Goal: Transaction & Acquisition: Obtain resource

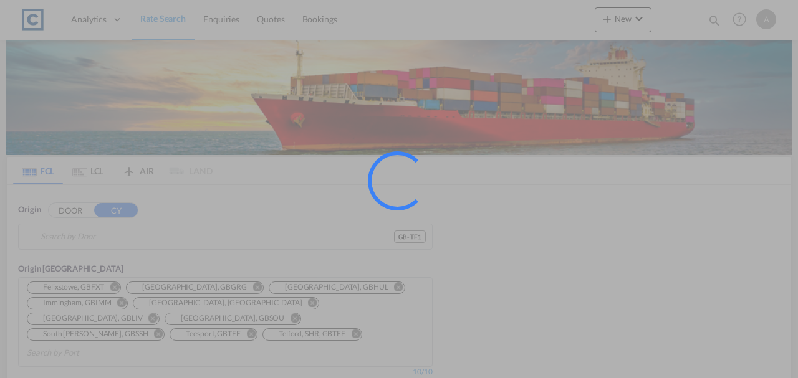
type input "GB-TF1, Telford and Wrekin"
type input "Sohar, OMSOH"
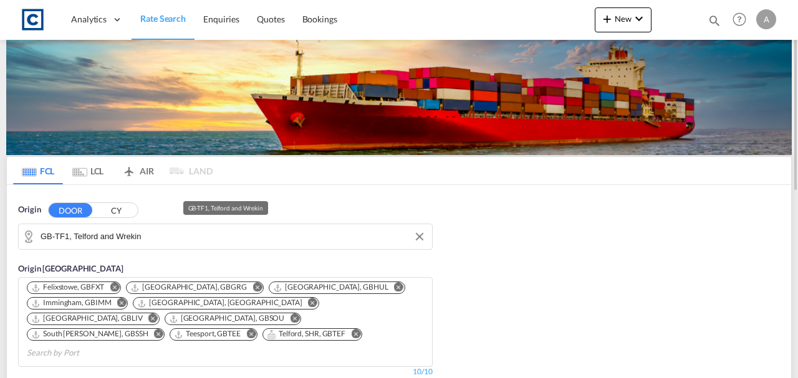
click at [156, 235] on input "GB-TF1, Telford and Wrekin" at bounding box center [233, 237] width 385 height 19
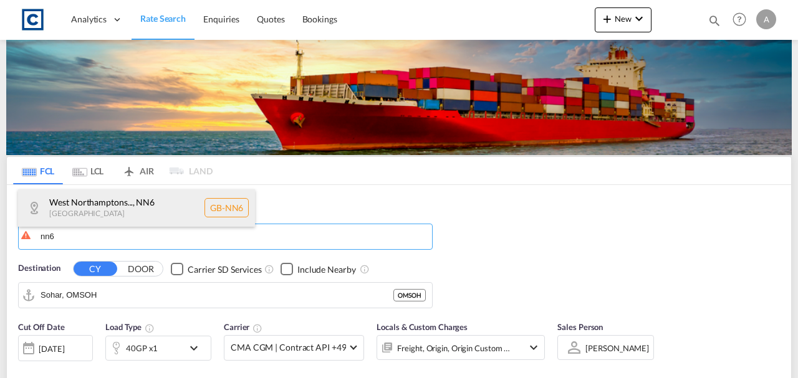
click at [113, 215] on div "West Northamptons... , NN6 United Kingdom GB-NN6" at bounding box center [136, 208] width 237 height 37
type input "GB-NN6, West Northamptonshire"
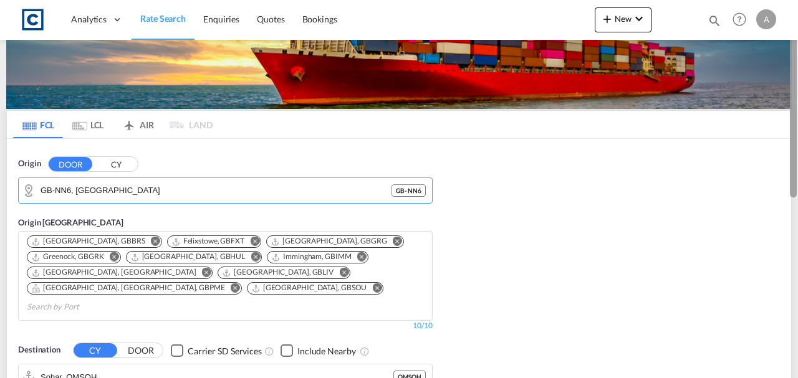
drag, startPoint x: 795, startPoint y: 95, endPoint x: 793, endPoint y: 117, distance: 22.5
click at [793, 117] on div at bounding box center [793, 104] width 7 height 188
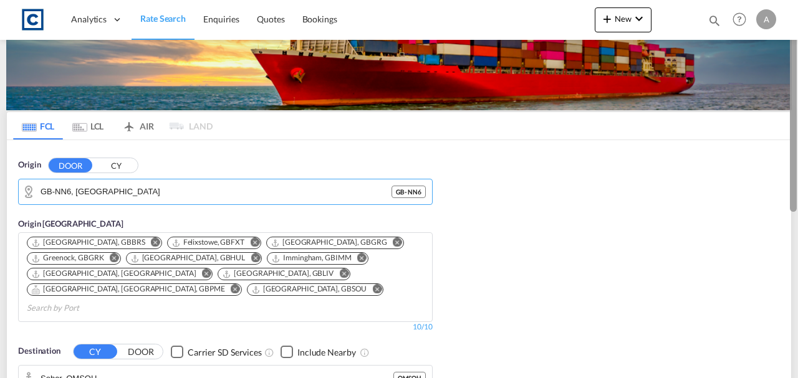
click at [793, 117] on div at bounding box center [793, 118] width 7 height 188
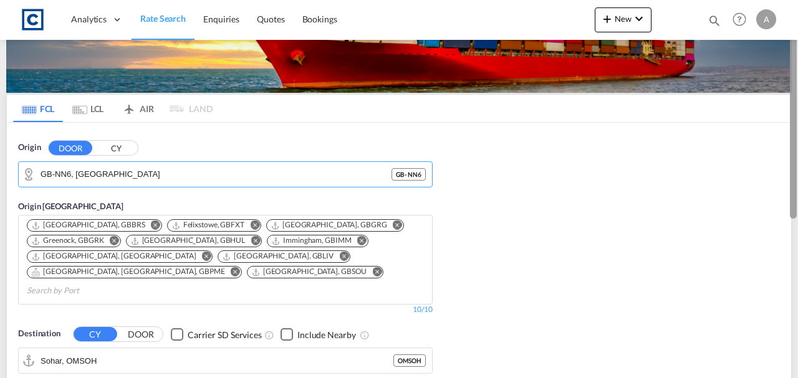
scroll to position [64, 0]
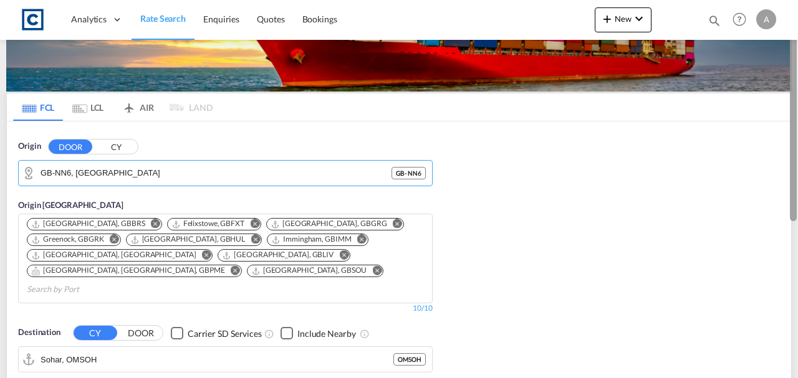
drag, startPoint x: 789, startPoint y: 121, endPoint x: 794, endPoint y: 131, distance: 10.9
click at [794, 131] on div at bounding box center [793, 128] width 7 height 188
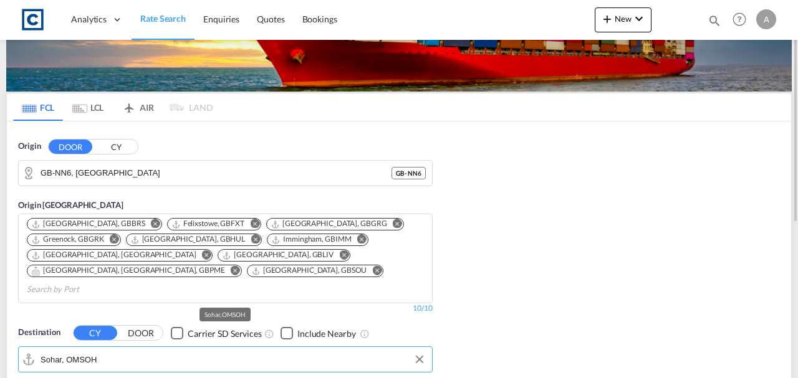
click at [240, 350] on input "Sohar, OMSOH" at bounding box center [233, 359] width 385 height 19
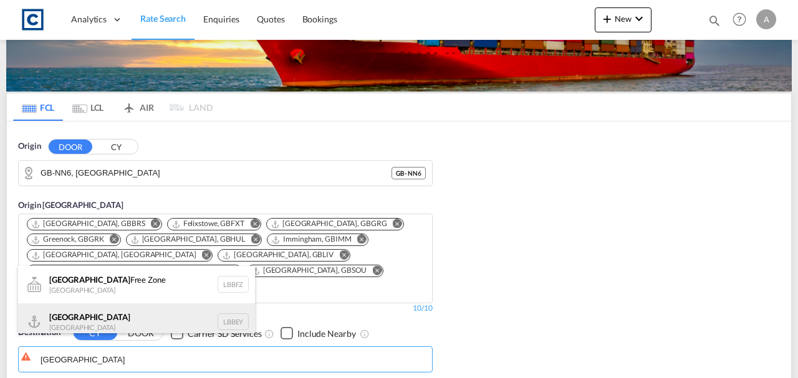
click at [132, 328] on div "Beirut Lebanon LBBEY" at bounding box center [136, 322] width 237 height 37
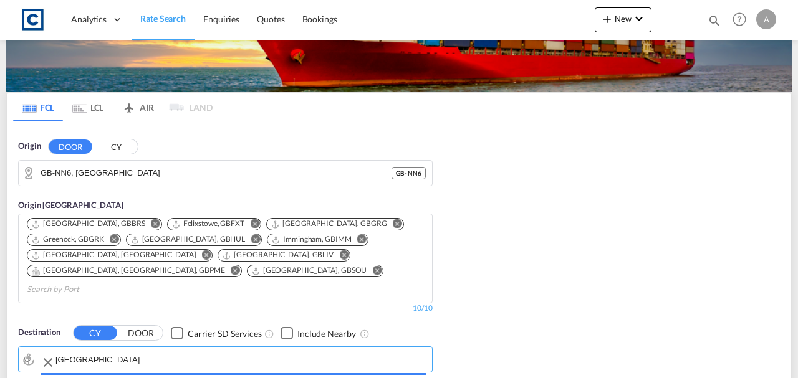
type input "Beirut, LBBEY"
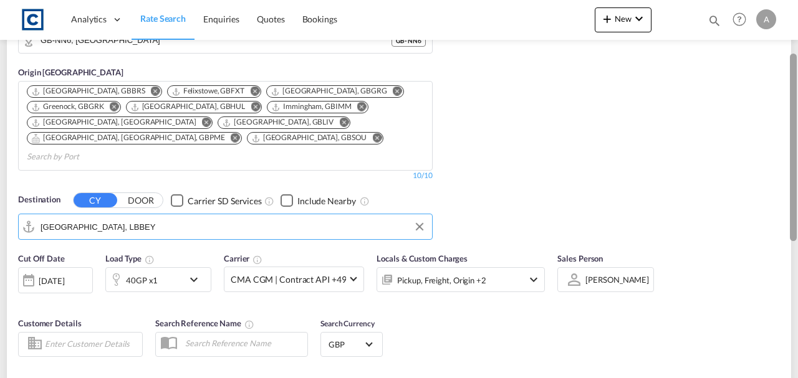
drag, startPoint x: 796, startPoint y: 127, endPoint x: 797, endPoint y: 196, distance: 68.6
click at [797, 196] on div at bounding box center [797, 157] width 2 height 373
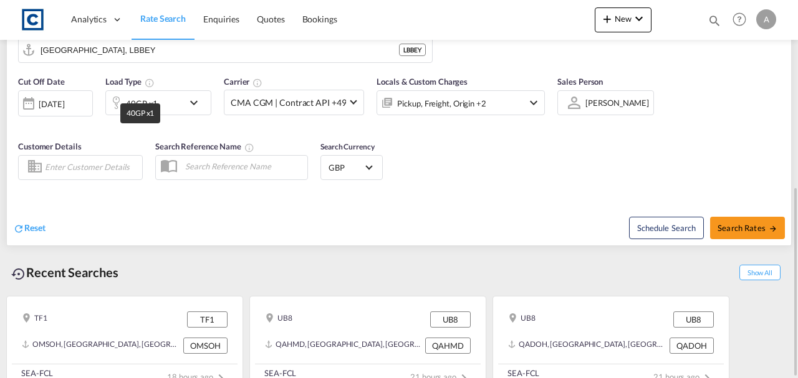
click at [137, 95] on div "40GP x1" at bounding box center [142, 103] width 32 height 17
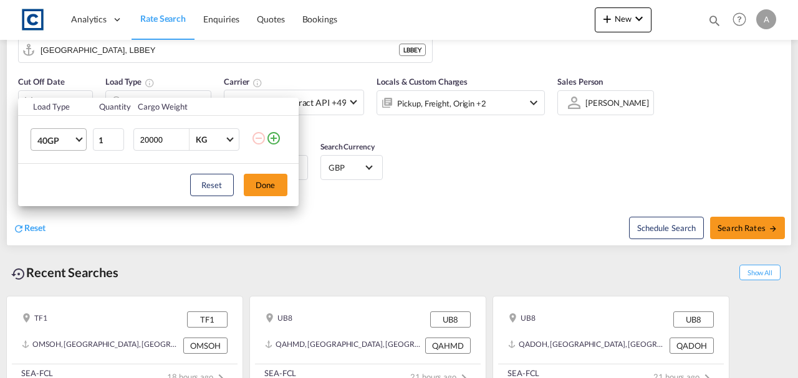
click at [72, 143] on span "40GP" at bounding box center [55, 141] width 36 height 12
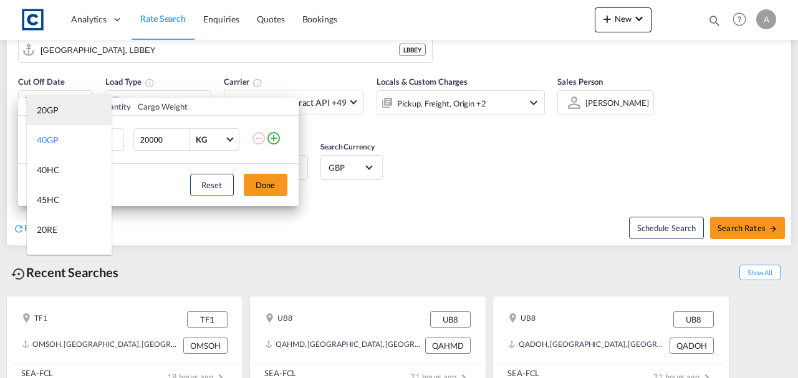
click at [59, 117] on md-option "20GP" at bounding box center [69, 110] width 85 height 30
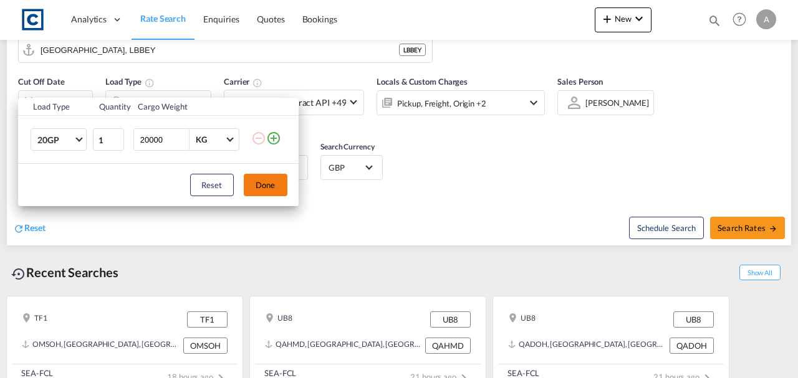
click at [254, 176] on button "Done" at bounding box center [266, 185] width 44 height 22
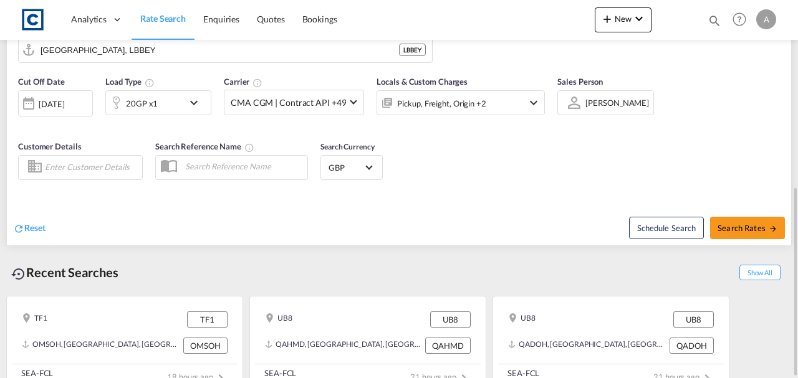
click at [49, 99] on div "[DATE]" at bounding box center [52, 104] width 26 height 11
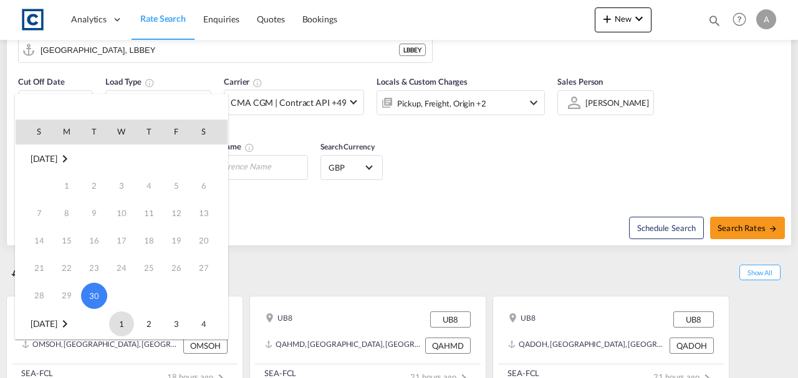
click at [122, 328] on span "1" at bounding box center [121, 324] width 25 height 25
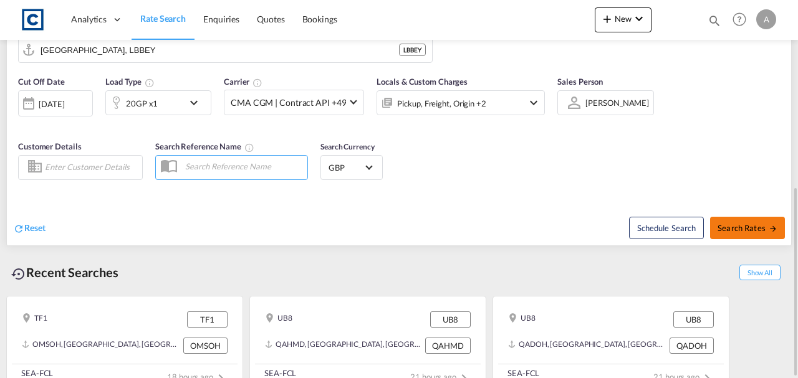
click at [741, 218] on button "Search Rates" at bounding box center [747, 228] width 75 height 22
type input "NN6 to LBBEY / 1 Oct 2025"
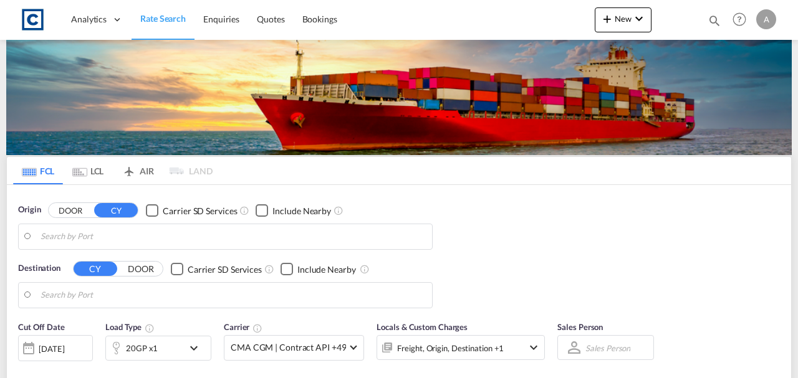
type input "GB-NN6, West Northamptonshire"
type input "Beirut, LBBEY"
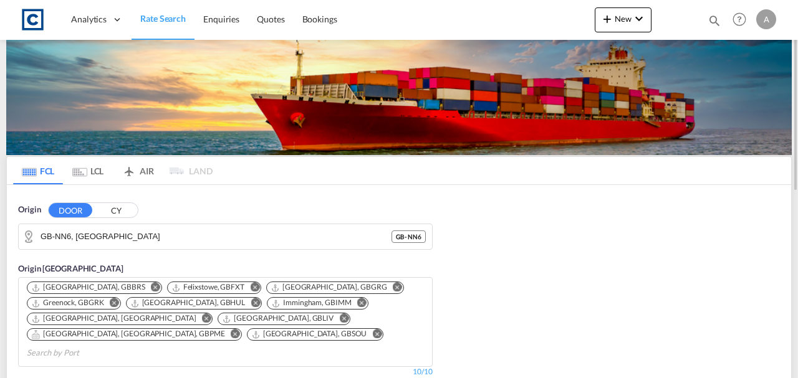
click at [115, 201] on div "Origin DOOR CY GB-NN6, West Northamptonshire GB - NN6 Origin CY Bristol, GBBRS …" at bounding box center [225, 291] width 427 height 186
click at [113, 206] on button "CY" at bounding box center [116, 210] width 44 height 14
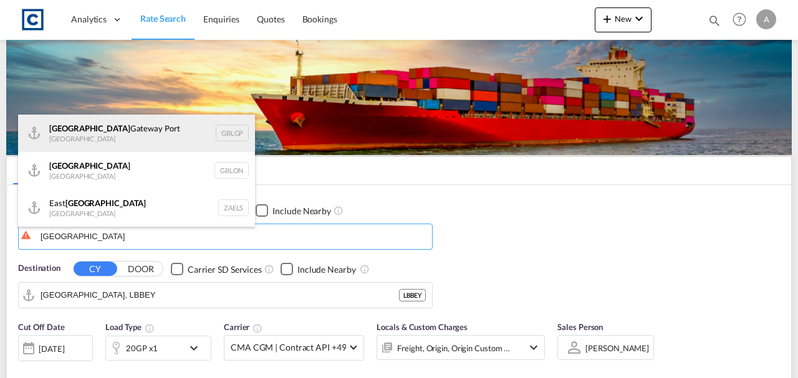
click at [79, 138] on div "London Gateway Port United Kingdom GBLGP" at bounding box center [136, 133] width 237 height 37
type input "[GEOGRAPHIC_DATA], [GEOGRAPHIC_DATA]"
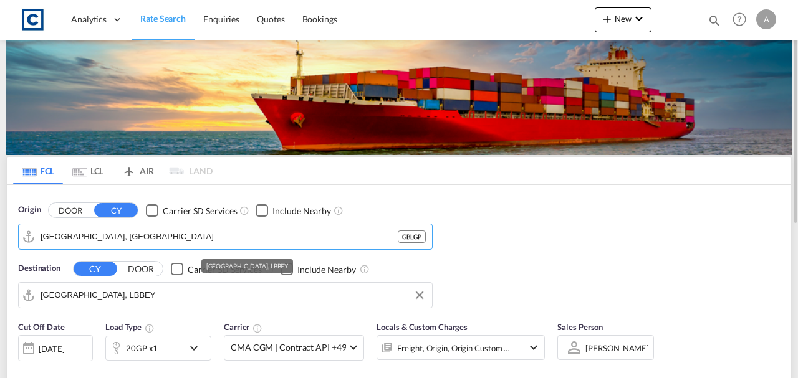
click at [110, 296] on input "Beirut, LBBEY" at bounding box center [233, 295] width 385 height 19
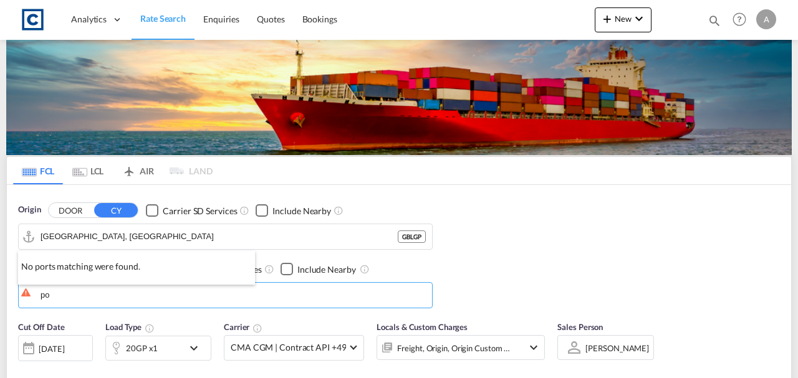
type input "p"
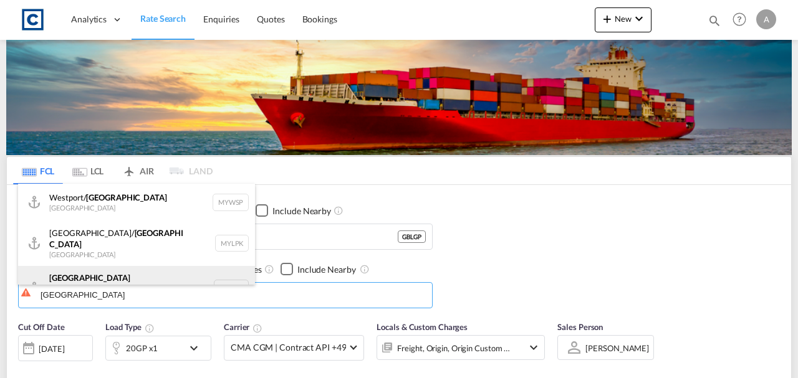
click at [162, 270] on div "Port Klang (Pelabuhan Klang) Malaysia MYPKG" at bounding box center [136, 288] width 237 height 45
type input "Port Klang (Pelabuhan Klang), MYPKG"
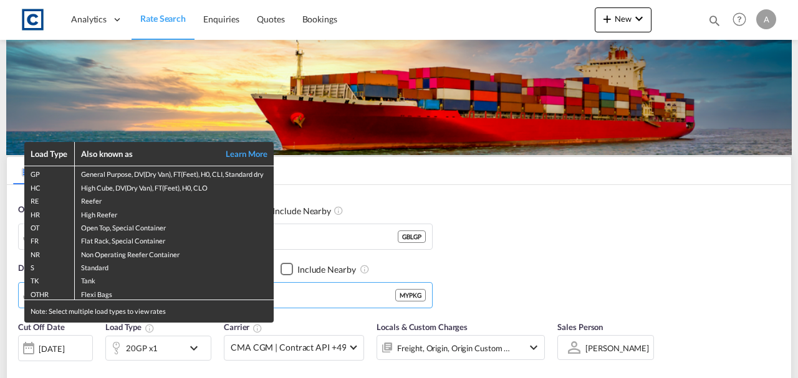
click at [793, 85] on div "Load Type Also known as Learn More GP General Purpose, DV(Dry Van), FT(Feet), H…" at bounding box center [399, 189] width 798 height 378
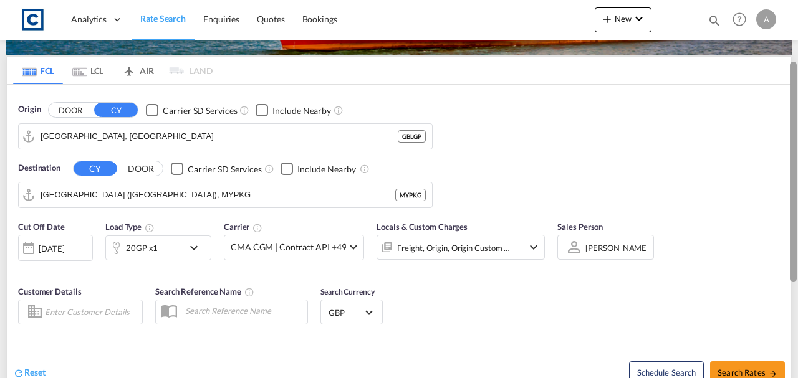
drag, startPoint x: 796, startPoint y: 87, endPoint x: 793, endPoint y: 146, distance: 58.7
click at [793, 146] on div at bounding box center [793, 172] width 7 height 221
click at [48, 244] on div "[DATE]" at bounding box center [52, 248] width 26 height 11
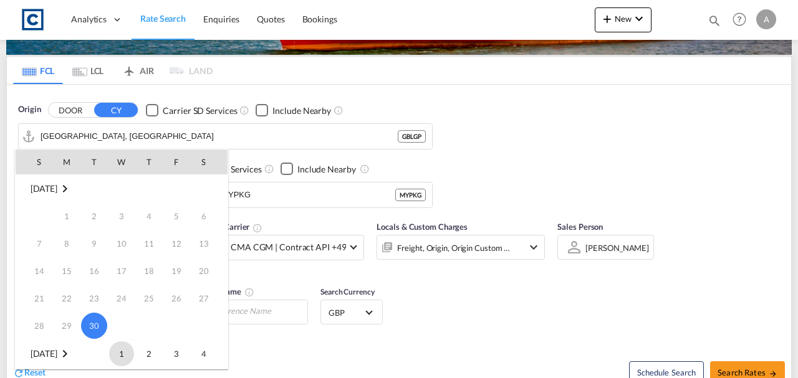
click at [123, 352] on span "1" at bounding box center [121, 354] width 25 height 25
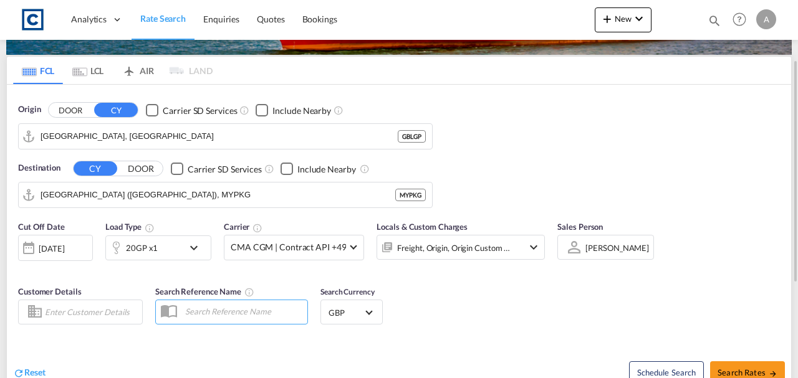
click at [456, 253] on div "Freight, Origin, Origin Custom +1" at bounding box center [453, 247] width 113 height 17
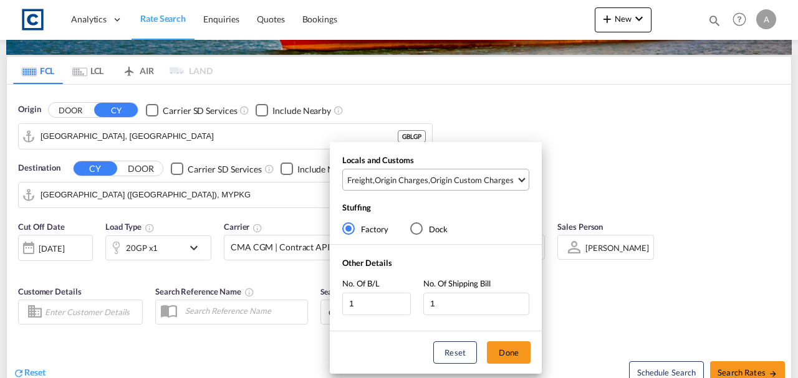
click at [467, 181] on div "Origin Custom Charges" at bounding box center [472, 180] width 84 height 11
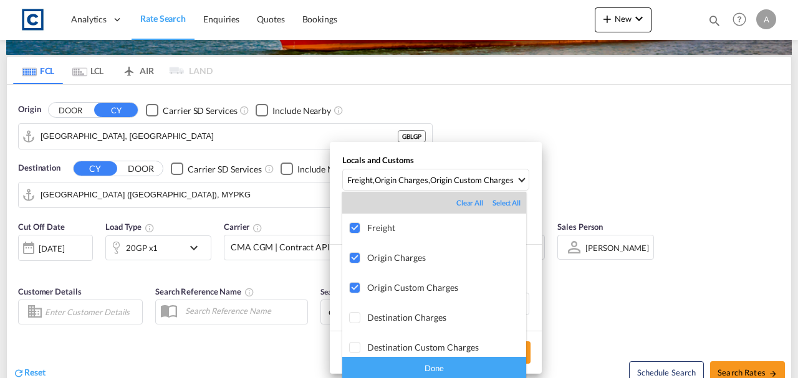
click at [461, 367] on div "Done" at bounding box center [434, 368] width 184 height 22
click at [461, 367] on div "Reset Done" at bounding box center [436, 353] width 212 height 42
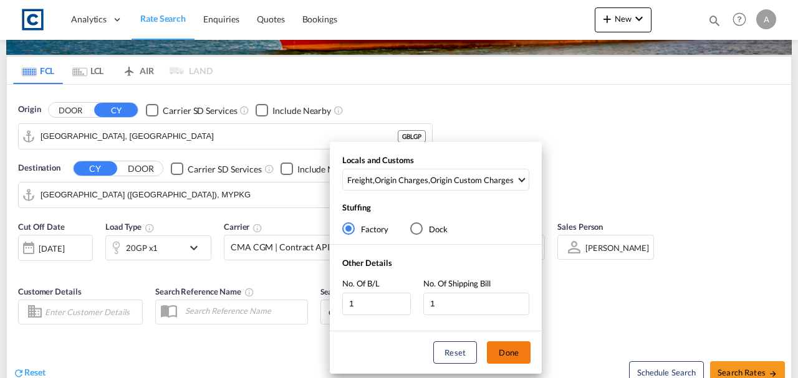
click at [518, 352] on button "Done" at bounding box center [509, 353] width 44 height 22
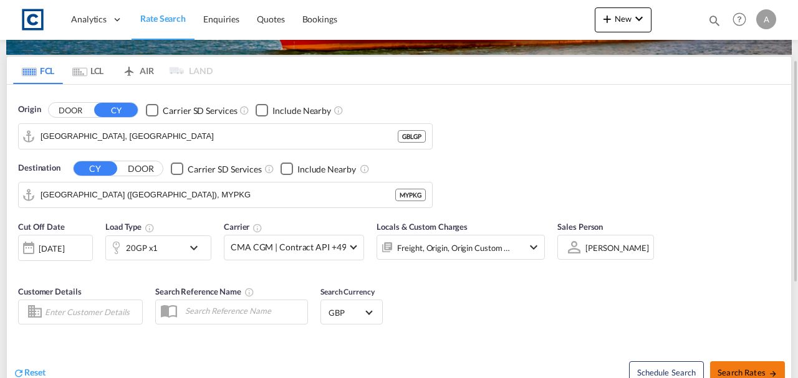
click at [743, 373] on span "Search Rates" at bounding box center [748, 373] width 60 height 10
type input "GBLGP to MYPKG / 1 Oct 2025"
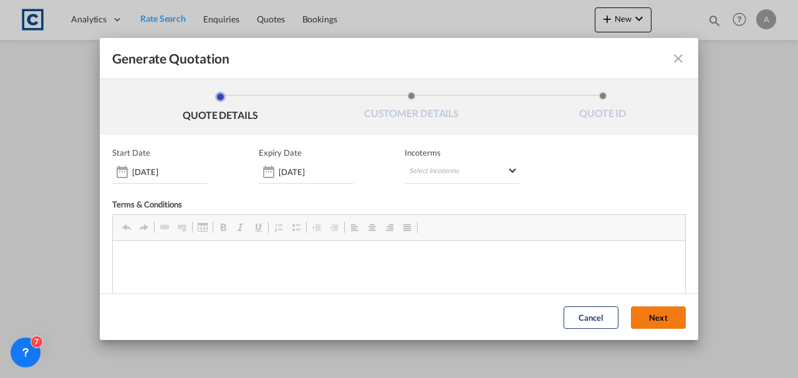
click at [653, 312] on button "Next" at bounding box center [658, 317] width 55 height 22
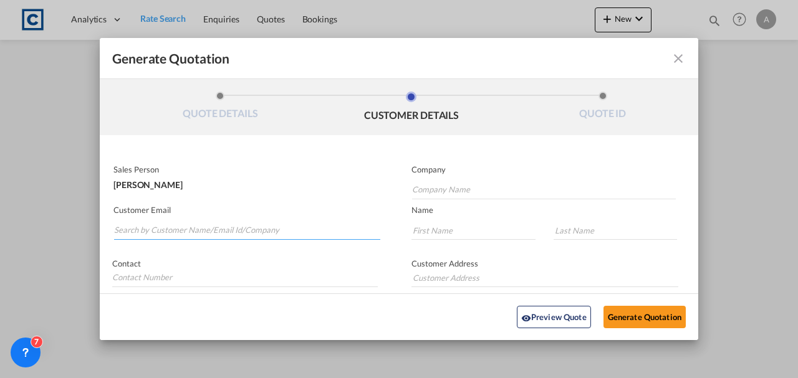
click at [178, 233] on input "Search by Customer Name/Email Id/Company" at bounding box center [247, 230] width 266 height 19
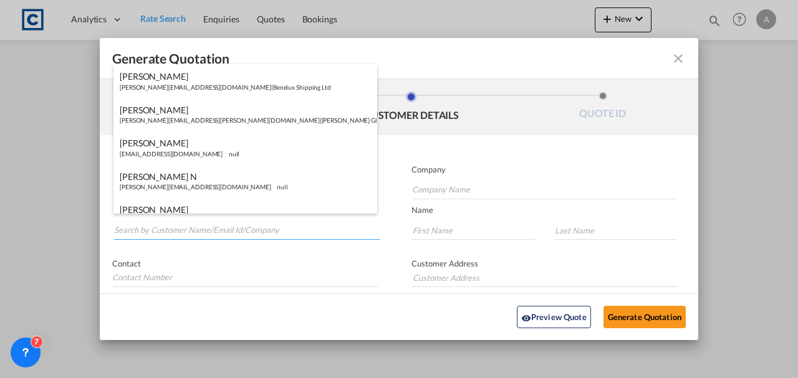
paste input "Andrea.Locarno@gruber-logistics.com"
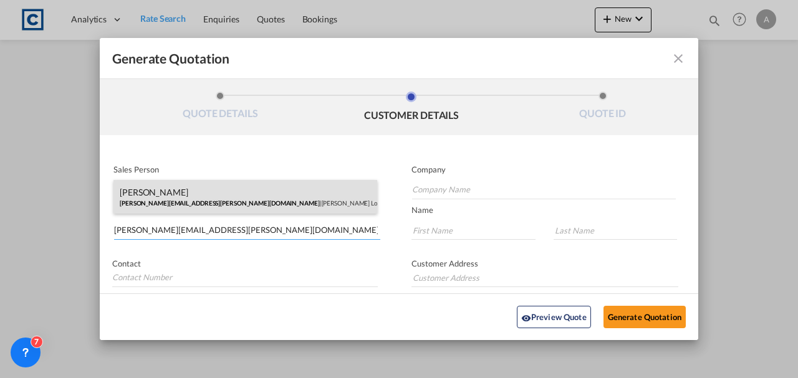
type input "Andrea.Locarno@gruber-logistics.com"
click at [234, 203] on div "Andrea Locarno Andrea.Locarno@gruber-logistics.com | Gruber Logisitcs" at bounding box center [245, 197] width 264 height 34
type input "Gruber Logisitcs"
type input "Andrea"
type input "Locarno"
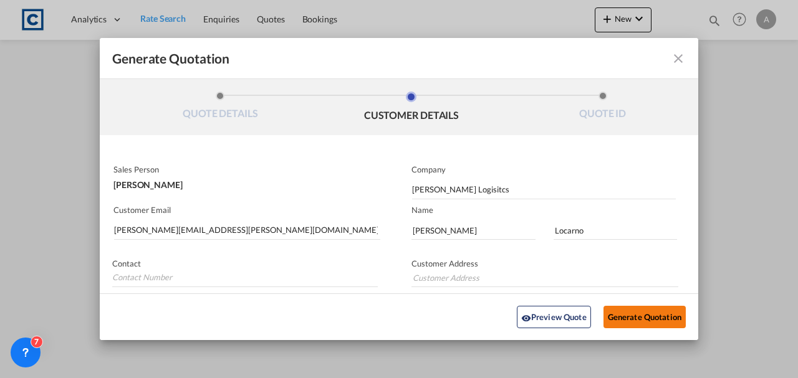
click at [627, 320] on button "Generate Quotation" at bounding box center [645, 317] width 82 height 22
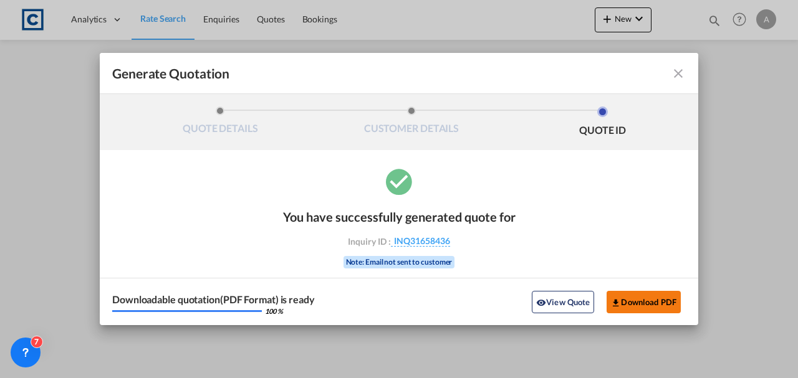
click at [622, 296] on button "Download PDF" at bounding box center [644, 302] width 74 height 22
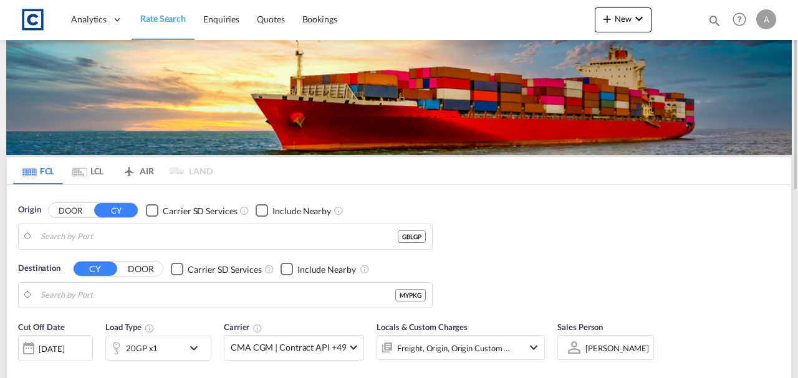
type input "[GEOGRAPHIC_DATA], [GEOGRAPHIC_DATA]"
type input "Port Klang (Pelabuhan Klang), MYPKG"
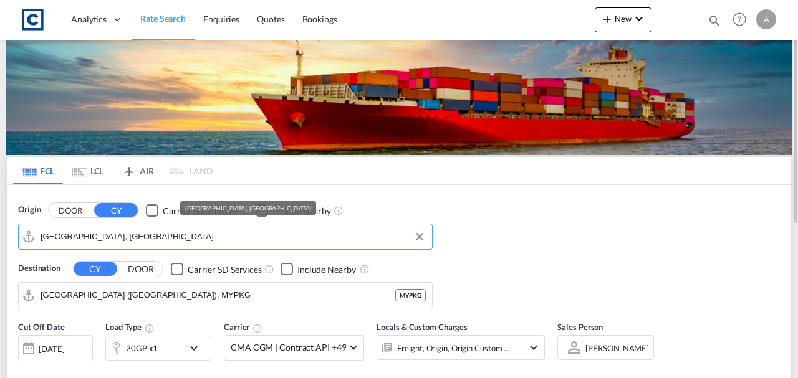
click at [191, 234] on input "[GEOGRAPHIC_DATA], [GEOGRAPHIC_DATA]" at bounding box center [233, 237] width 385 height 19
click at [69, 205] on button "DOOR" at bounding box center [71, 210] width 44 height 14
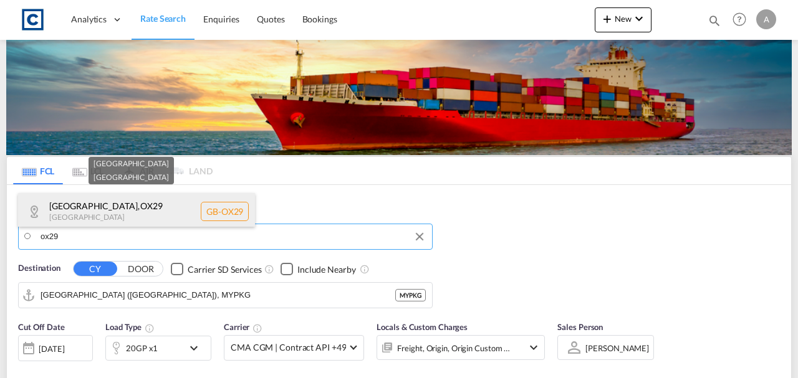
click at [110, 214] on div "West Oxfordshire , OX29 United Kingdom GB-OX29" at bounding box center [136, 211] width 237 height 37
type input "GB-[GEOGRAPHIC_DATA], [GEOGRAPHIC_DATA]"
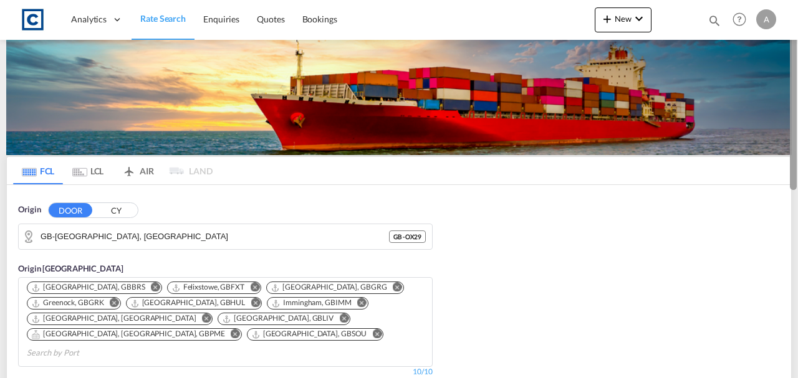
drag, startPoint x: 797, startPoint y: 97, endPoint x: 793, endPoint y: 131, distance: 34.0
click at [796, 131] on div at bounding box center [797, 188] width 2 height 373
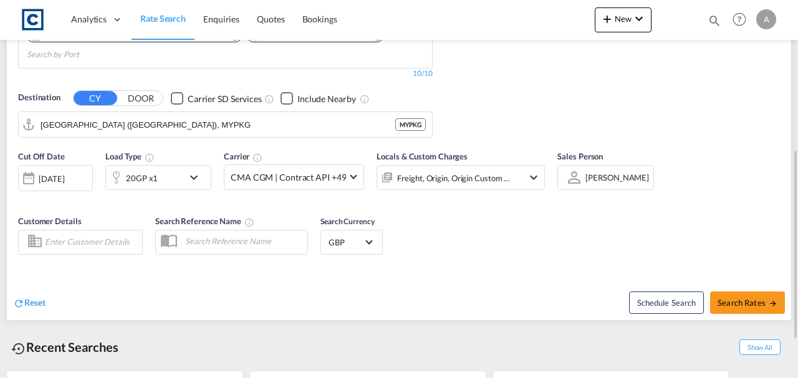
scroll to position [280, 0]
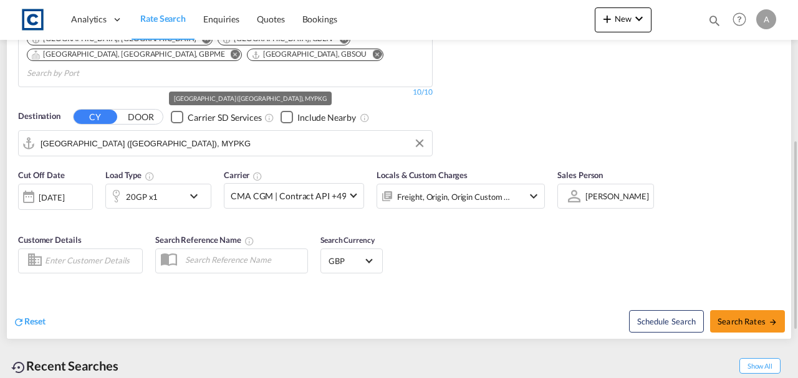
click at [130, 134] on input "Port Klang (Pelabuhan Klang), MYPKG" at bounding box center [233, 143] width 385 height 19
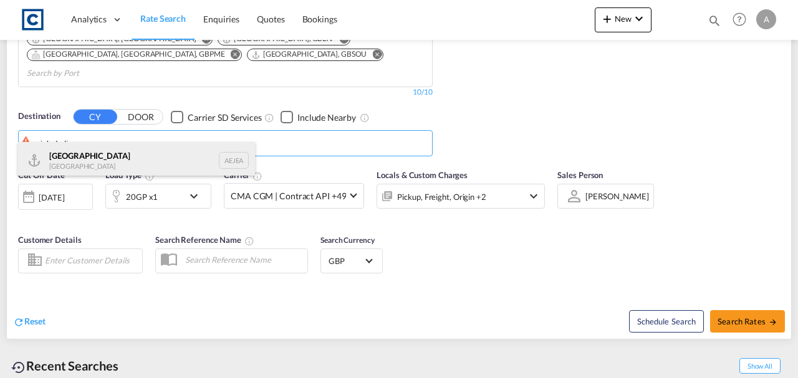
click at [117, 150] on div "Jebel Ali United Arab Emirates AEJEA" at bounding box center [136, 160] width 237 height 37
type input "[GEOGRAPHIC_DATA], [GEOGRAPHIC_DATA]"
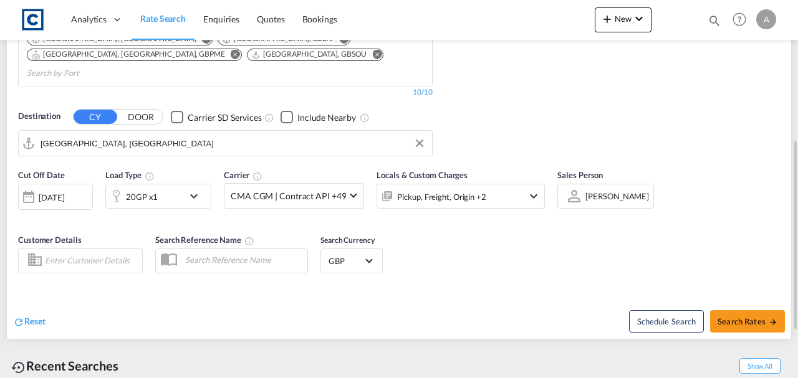
click at [77, 186] on div "[DATE]" at bounding box center [55, 197] width 75 height 26
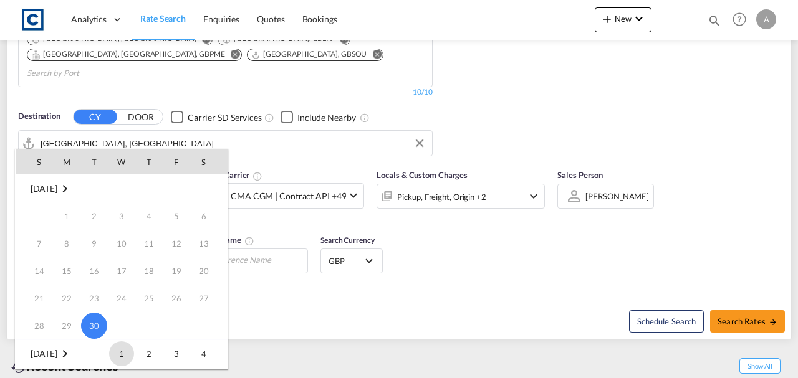
click at [130, 350] on span "1" at bounding box center [121, 354] width 25 height 25
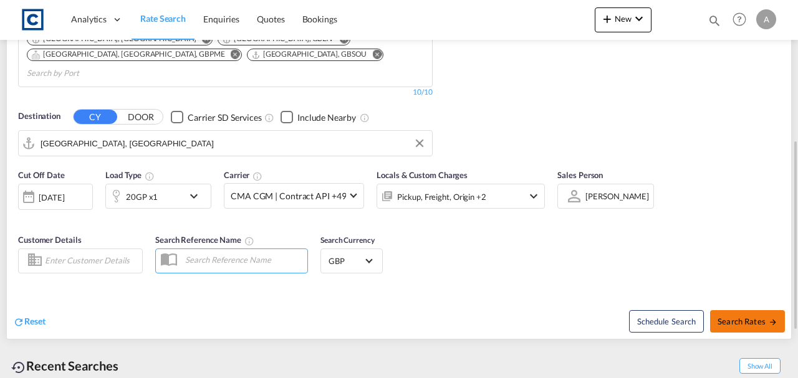
click at [741, 317] on span "Search Rates" at bounding box center [748, 322] width 60 height 10
type input "OX29 to AEJEA / 1 Oct 2025"
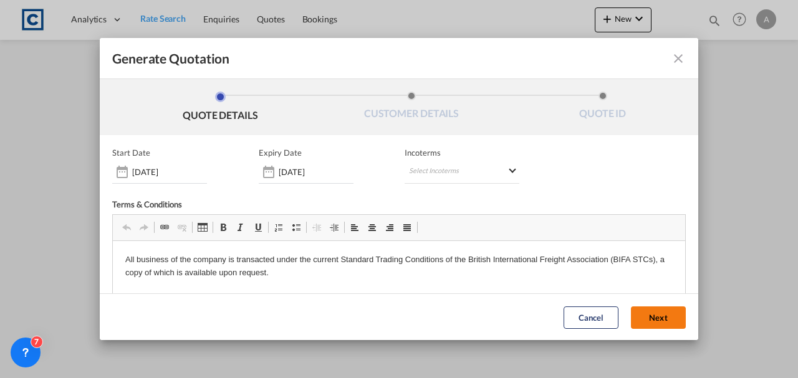
click at [631, 312] on button "Next" at bounding box center [658, 317] width 55 height 22
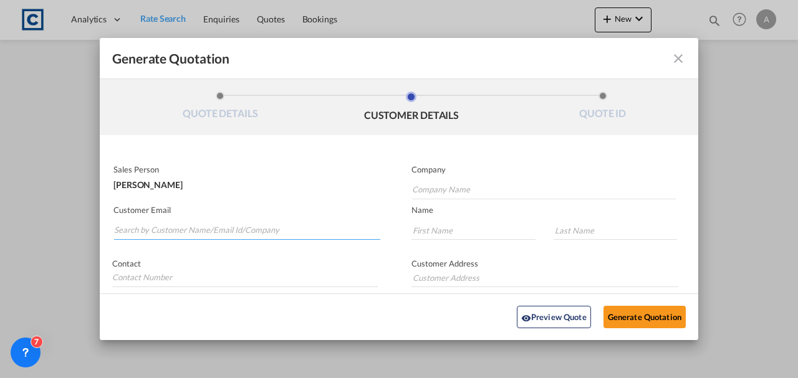
click at [137, 224] on input "Search by Customer Name/Email Id/Company" at bounding box center [247, 230] width 266 height 19
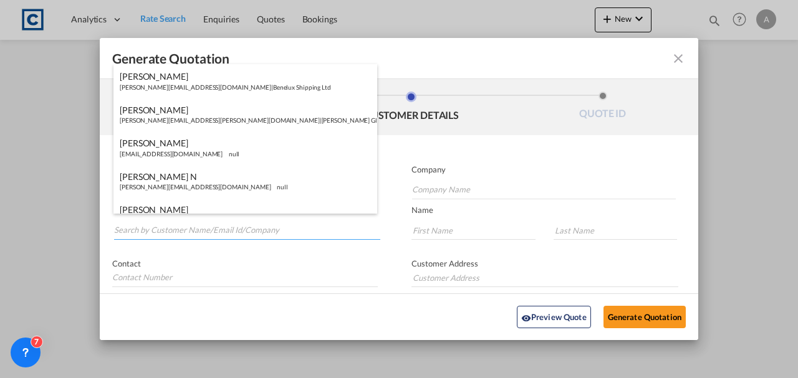
paste input "exports@simfreight.com"
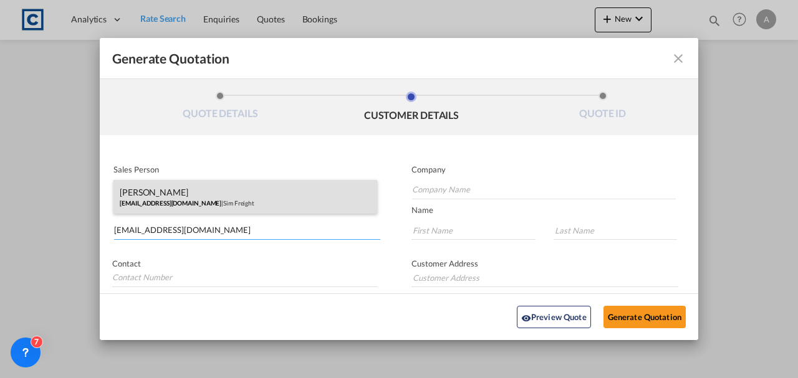
type input "exports@simfreight.com"
click at [194, 187] on div "Francesca Haiphong exports@simfreight.com | Sim Freight" at bounding box center [245, 197] width 264 height 34
type input "Sim Freight"
type input "Francesca"
type input "Haiphong"
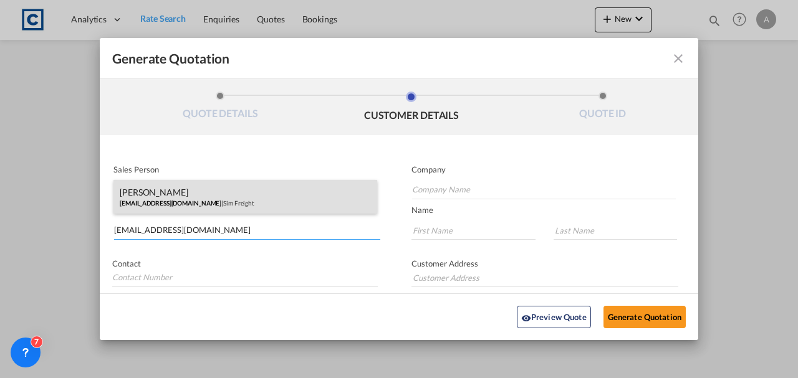
type input "0203 137 1093"
type input "Unit 2B, Polar Park, West Drayton UB7 0DG, United Kingdom"
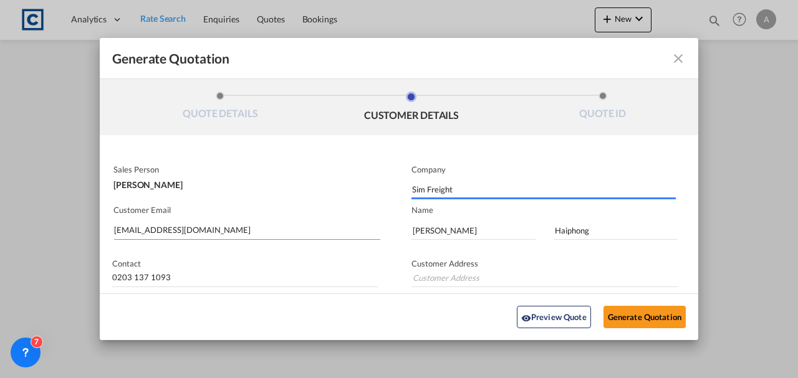
type input "Unit 2B, Polar Park, West Drayton UB7 0DG, United Kingdom"
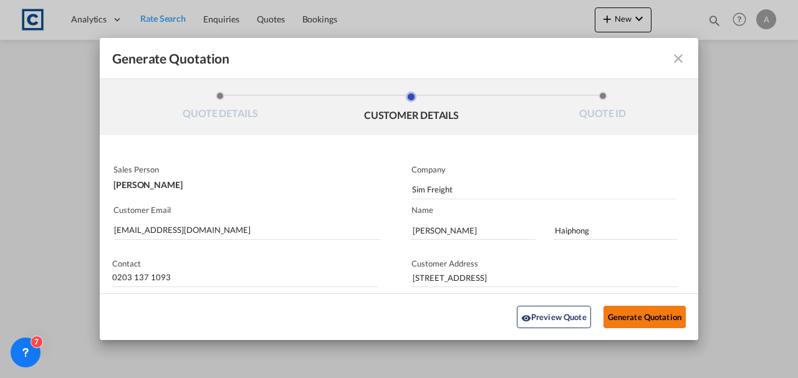
click at [619, 316] on button "Generate Quotation" at bounding box center [645, 317] width 82 height 22
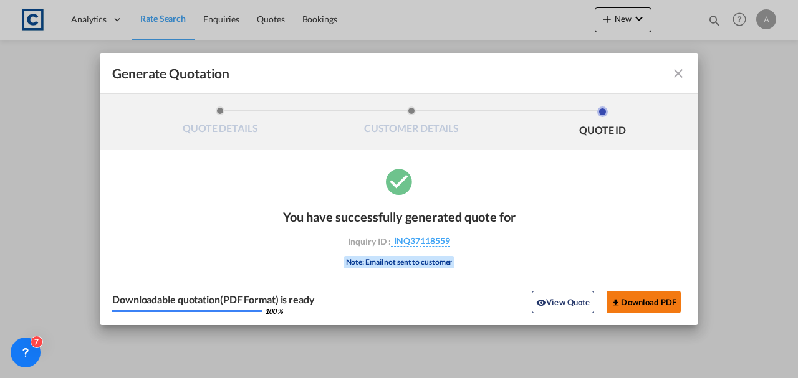
click at [631, 292] on button "Download PDF" at bounding box center [644, 302] width 74 height 22
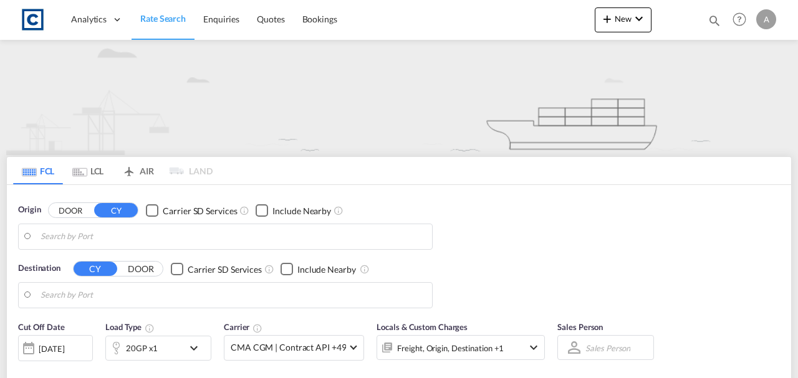
type input "GB-[GEOGRAPHIC_DATA], [GEOGRAPHIC_DATA]"
type input "[GEOGRAPHIC_DATA], [GEOGRAPHIC_DATA]"
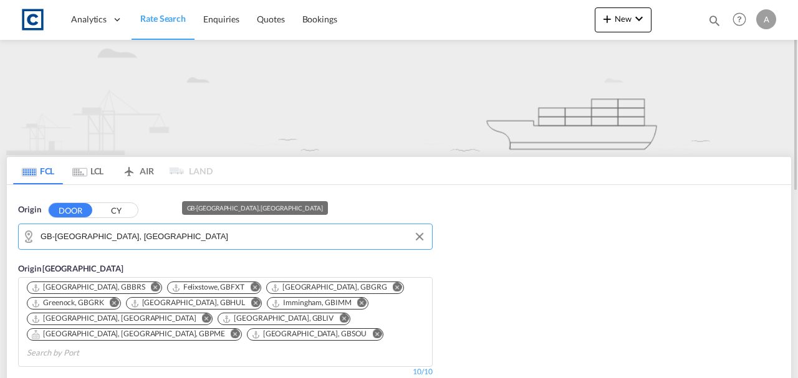
click at [236, 237] on input "GB-[GEOGRAPHIC_DATA], [GEOGRAPHIC_DATA]" at bounding box center [233, 237] width 385 height 19
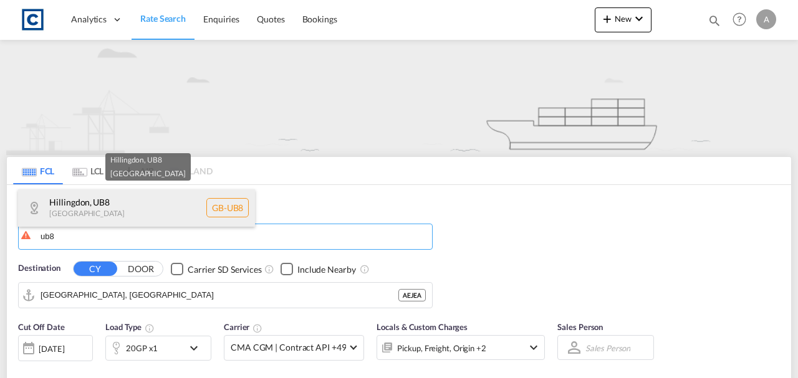
click at [155, 203] on div "Hillingdon , UB8 [GEOGRAPHIC_DATA] [GEOGRAPHIC_DATA]-UB8" at bounding box center [136, 208] width 237 height 37
type input "GB-UB8, Hillingdon"
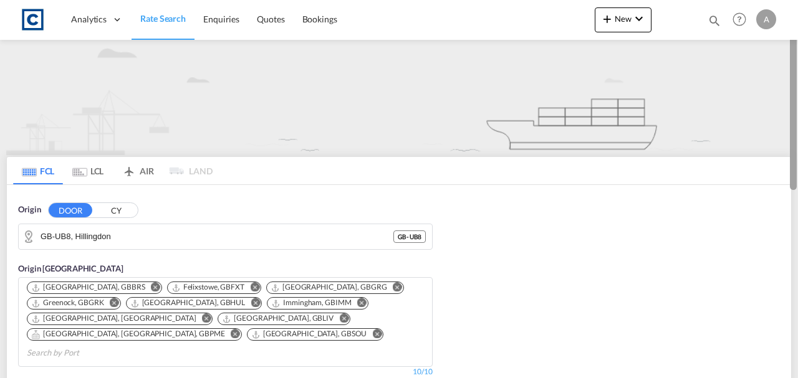
drag, startPoint x: 797, startPoint y: 101, endPoint x: 797, endPoint y: 130, distance: 28.7
click at [797, 130] on div at bounding box center [797, 188] width 2 height 373
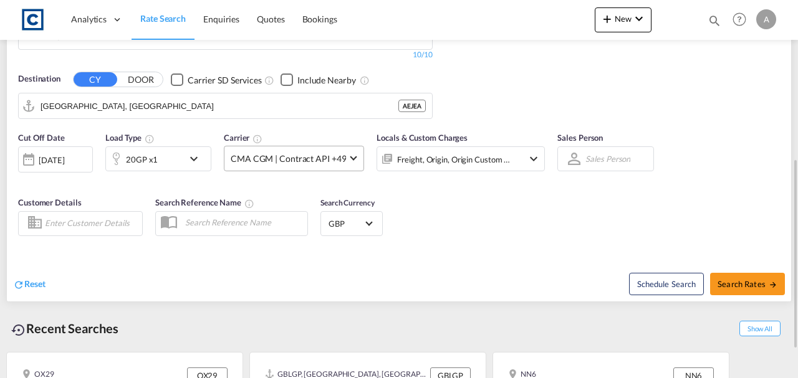
scroll to position [299, 0]
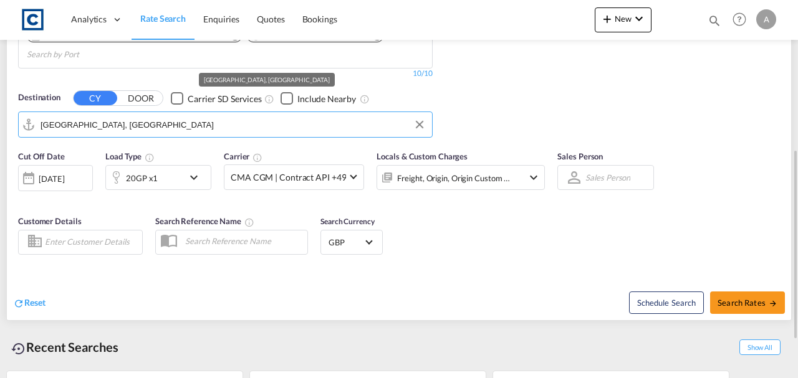
click at [102, 115] on input "[GEOGRAPHIC_DATA], [GEOGRAPHIC_DATA]" at bounding box center [233, 124] width 385 height 19
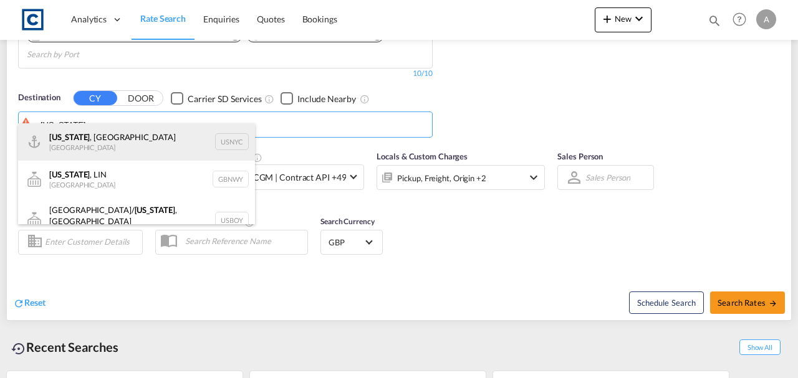
click at [99, 140] on div "[US_STATE] , [GEOGRAPHIC_DATA] [GEOGRAPHIC_DATA] USNYC" at bounding box center [136, 141] width 237 height 37
type input "[US_STATE], [GEOGRAPHIC_DATA], USNYC"
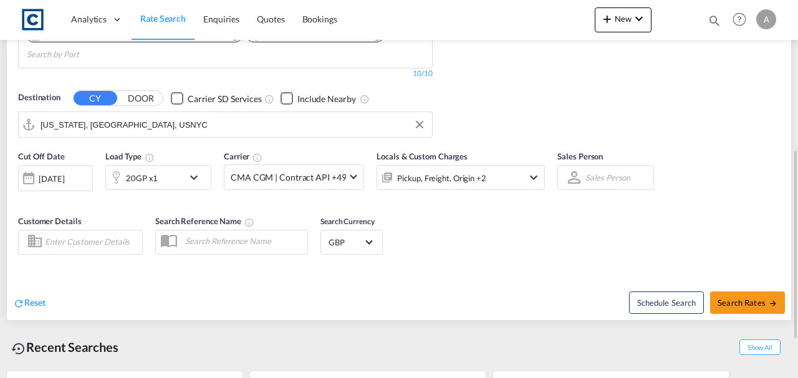
click at [67, 168] on div "[DATE]" at bounding box center [55, 178] width 75 height 26
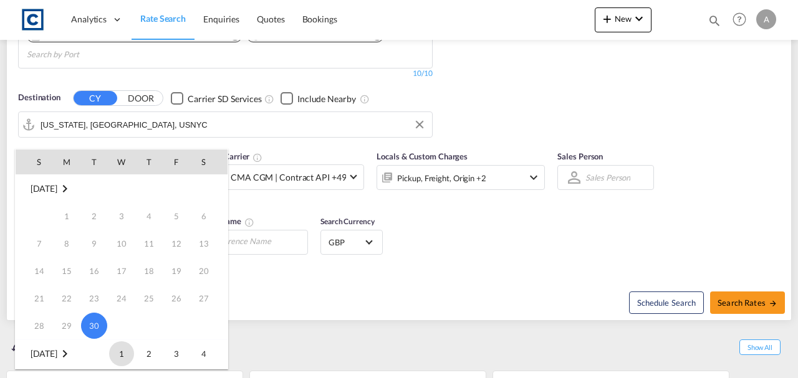
click at [117, 352] on span "1" at bounding box center [121, 354] width 25 height 25
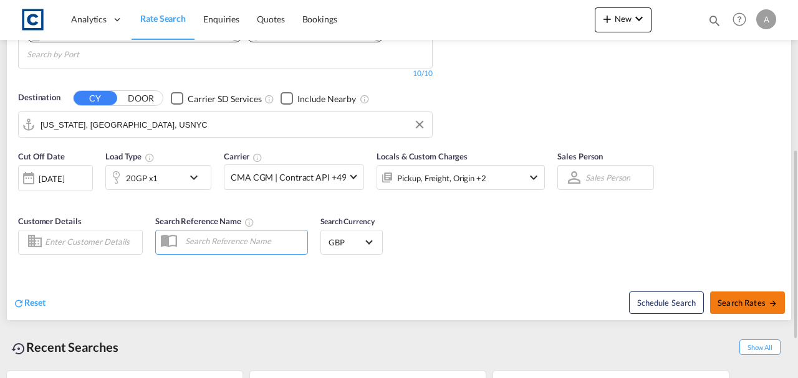
click at [725, 298] on span "Search Rates" at bounding box center [748, 303] width 60 height 10
type input "UB8 to USNYC / [DATE]"
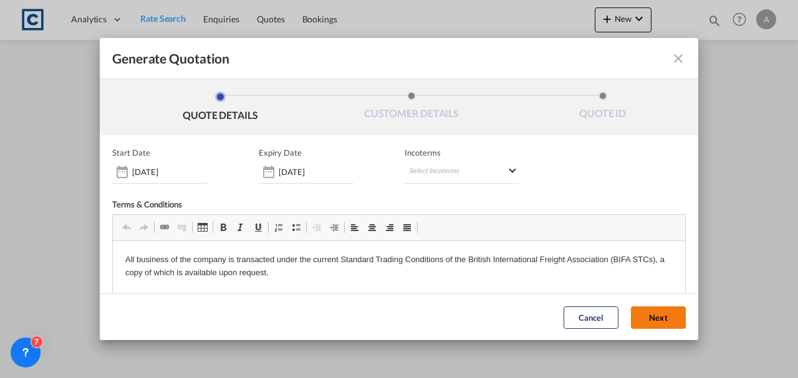
click at [647, 322] on button "Next" at bounding box center [658, 317] width 55 height 22
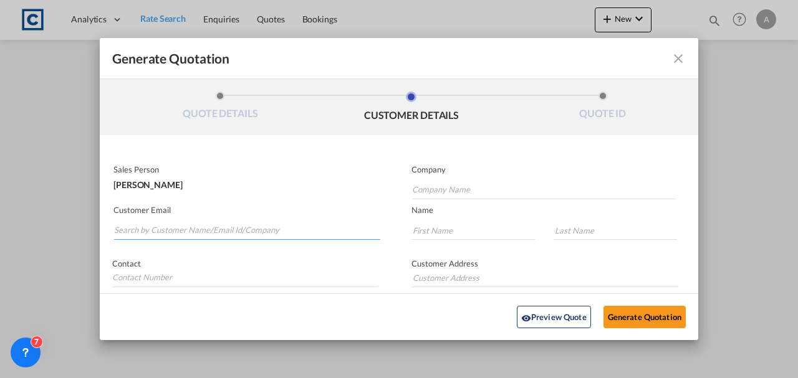
click at [142, 235] on input "Search by Customer Name/Email Id/Company" at bounding box center [247, 230] width 266 height 19
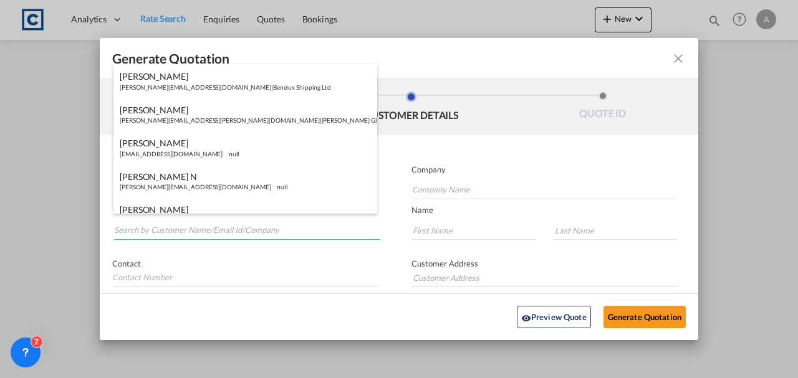
paste input "[EMAIL_ADDRESS][DOMAIN_NAME]"
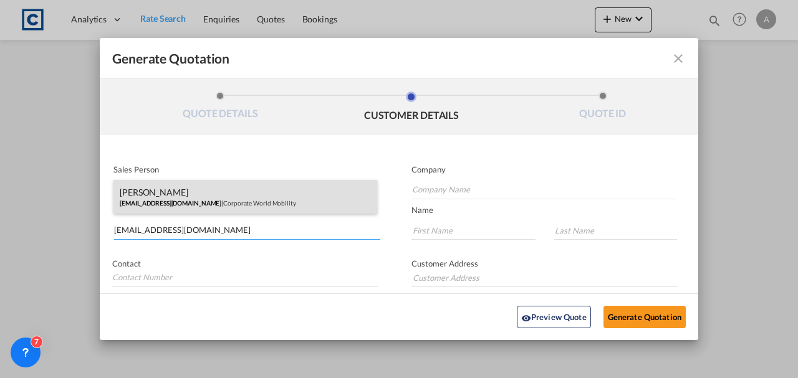
type input "[EMAIL_ADDRESS][DOMAIN_NAME]"
click at [173, 202] on div "[PERSON_NAME] [EMAIL_ADDRESS][DOMAIN_NAME] | Corporate World Mobility" at bounding box center [245, 197] width 264 height 34
type input "Corporate World Mobility"
type input "[PERSON_NAME]"
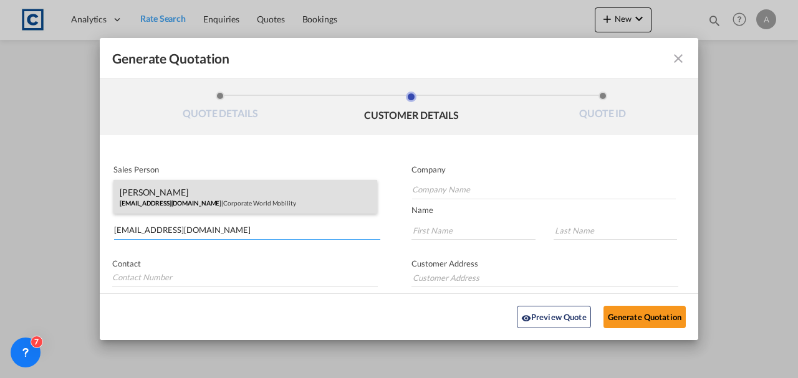
type input "PH: [PHONE_NUMBER]"
type input "[GEOGRAPHIC_DATA], [STREET_ADDRESS]"
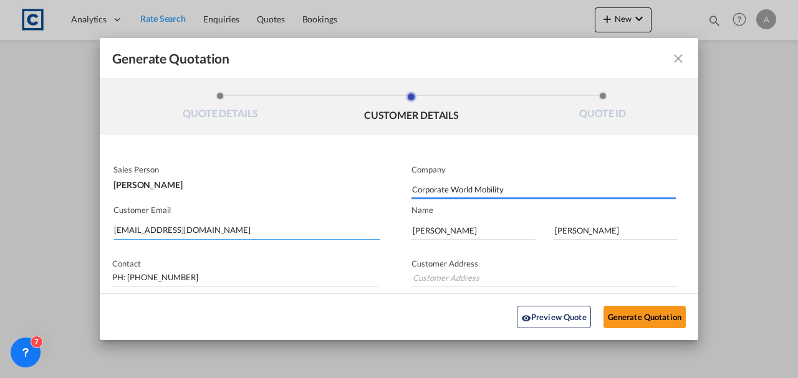
type input "[GEOGRAPHIC_DATA], [STREET_ADDRESS]"
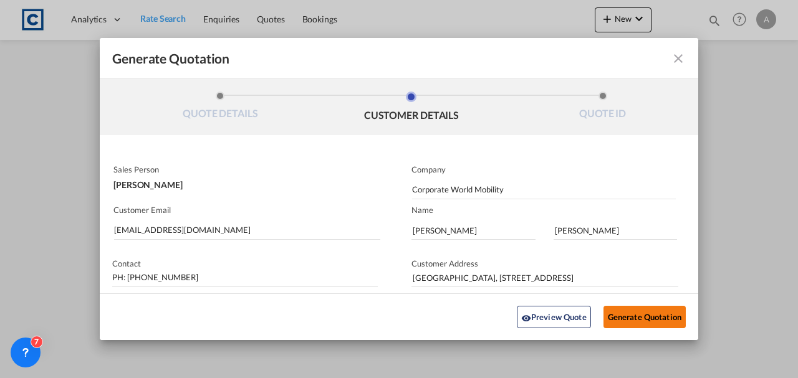
click at [617, 320] on button "Generate Quotation" at bounding box center [645, 317] width 82 height 22
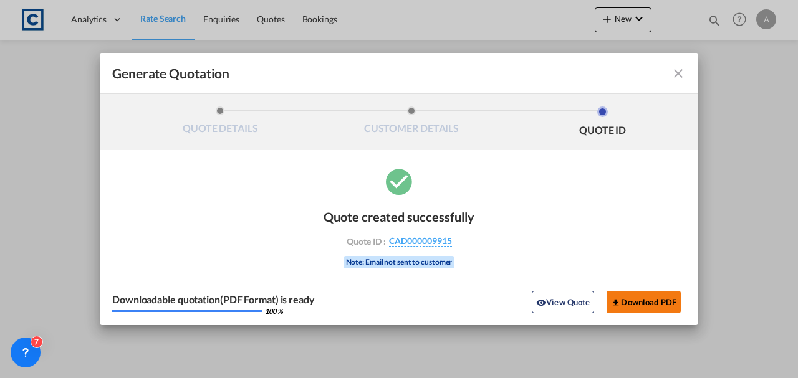
click at [637, 294] on button "Download PDF" at bounding box center [644, 302] width 74 height 22
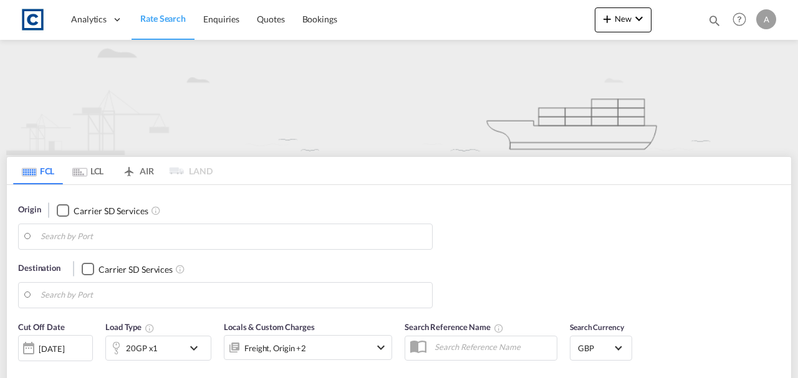
type input "UB8"
type input "[US_STATE], [GEOGRAPHIC_DATA], USNYC"
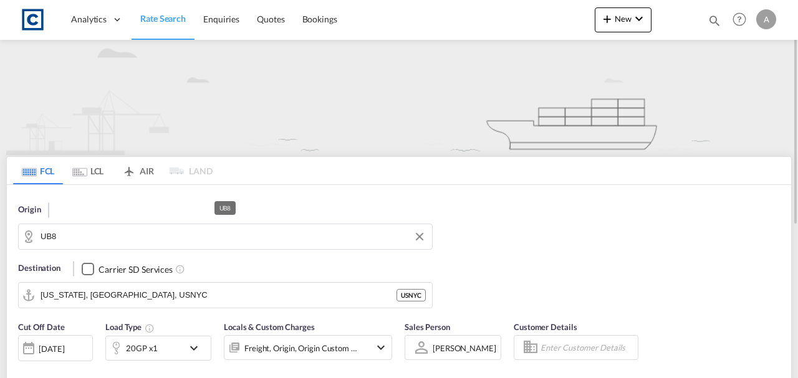
click at [142, 247] on md-autocomplete-wrap "UB8" at bounding box center [233, 240] width 385 height 25
click at [143, 241] on input "UB8" at bounding box center [233, 237] width 385 height 19
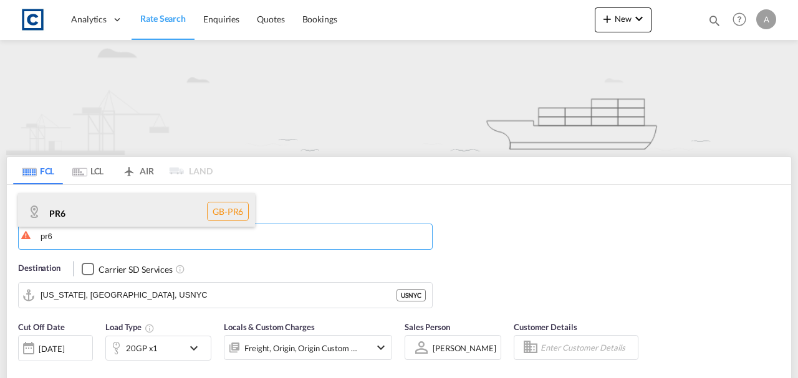
click at [140, 223] on div "PR6 GB-PR6" at bounding box center [136, 211] width 237 height 37
type input "PR6"
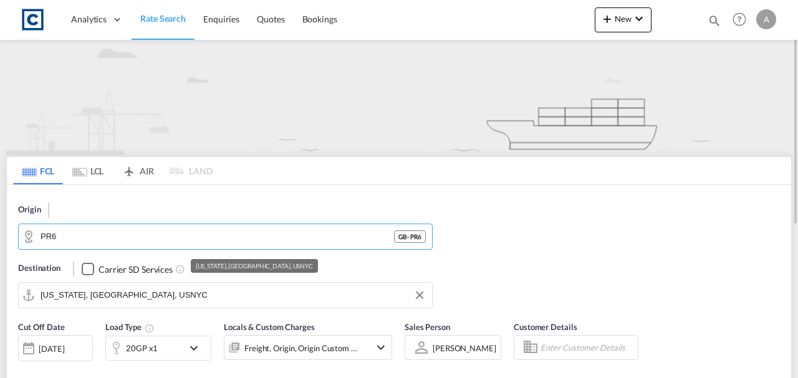
click at [143, 300] on input "[US_STATE], [GEOGRAPHIC_DATA], USNYC" at bounding box center [233, 295] width 385 height 19
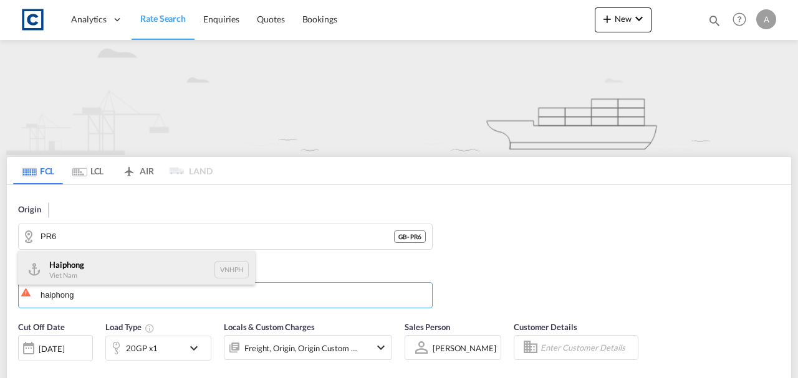
click at [117, 271] on div "Haiphong Viet Nam VNHPH" at bounding box center [136, 269] width 237 height 37
type input "Haiphong, VNHPH"
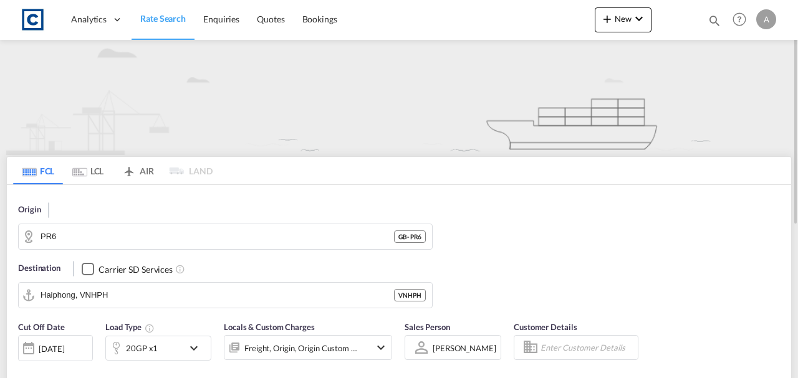
click at [171, 352] on div "20GP x1" at bounding box center [144, 348] width 77 height 25
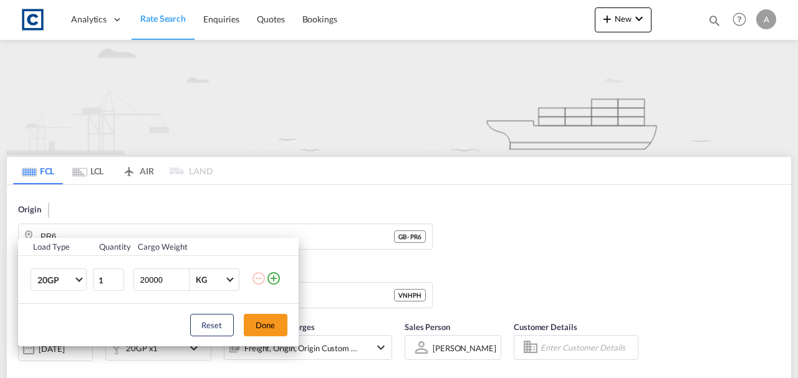
click at [275, 282] on md-icon "icon-plus-circle-outline" at bounding box center [273, 278] width 15 height 15
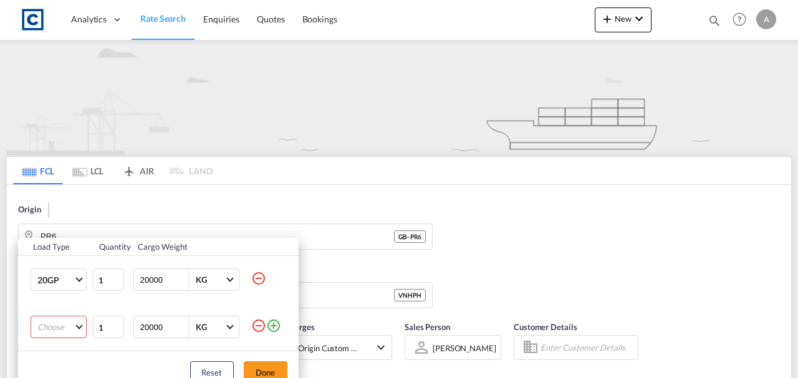
click at [69, 330] on md-select "Choose 20GP 40GP 40HC 45HC 20RE 40RE 40HR 20OT 40OT 20FR 40FR 40NR 20NR 45S 20T…" at bounding box center [59, 327] width 56 height 22
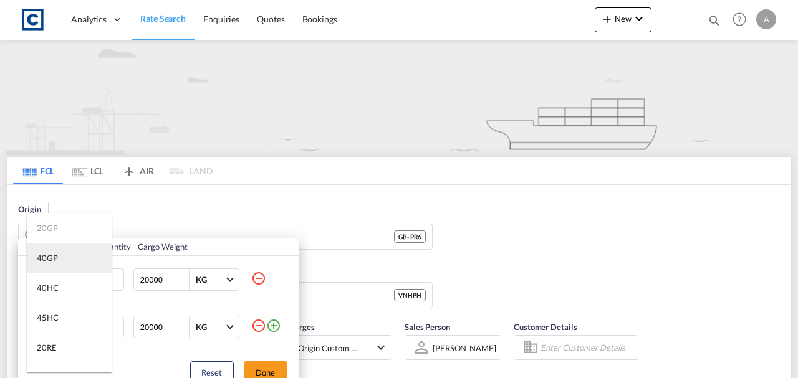
click at [31, 252] on md-option "40GP" at bounding box center [69, 258] width 85 height 30
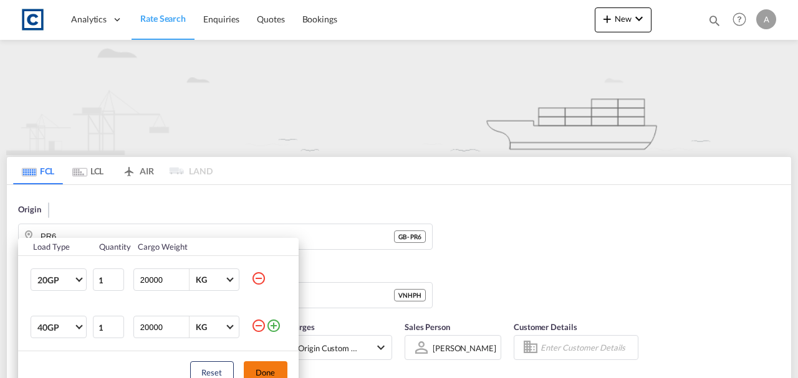
click at [258, 371] on button "Done" at bounding box center [266, 373] width 44 height 22
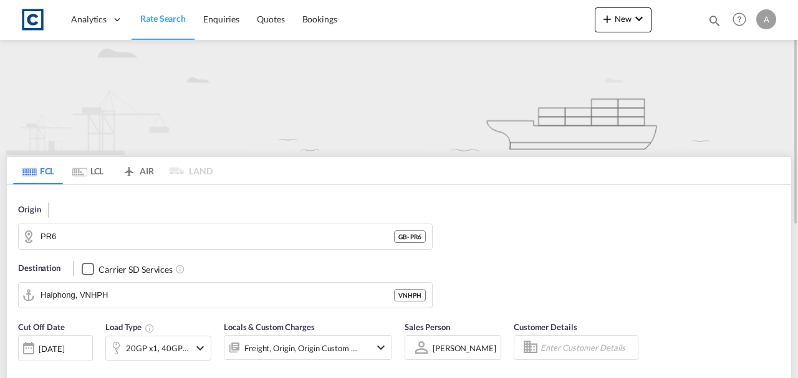
click at [64, 353] on div "[DATE]" at bounding box center [52, 349] width 26 height 11
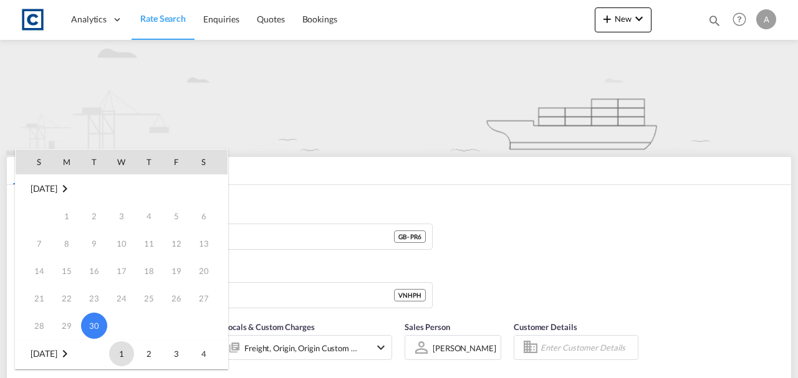
click at [114, 352] on span "1" at bounding box center [121, 354] width 25 height 25
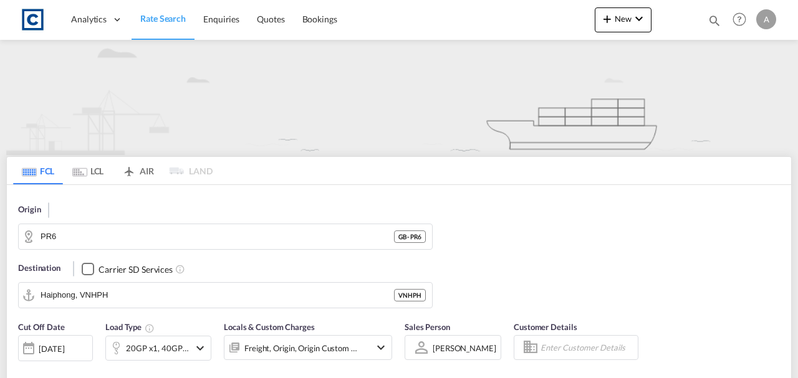
scroll to position [218, 0]
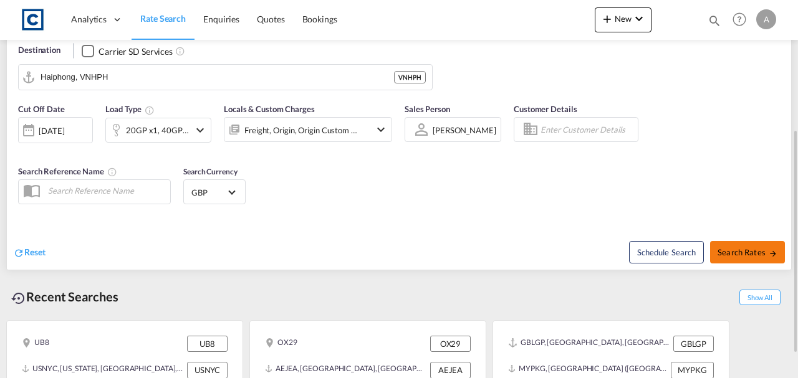
click at [743, 245] on button "Search Rates" at bounding box center [747, 252] width 75 height 22
type input "PR6 to VNHPH / [DATE]"
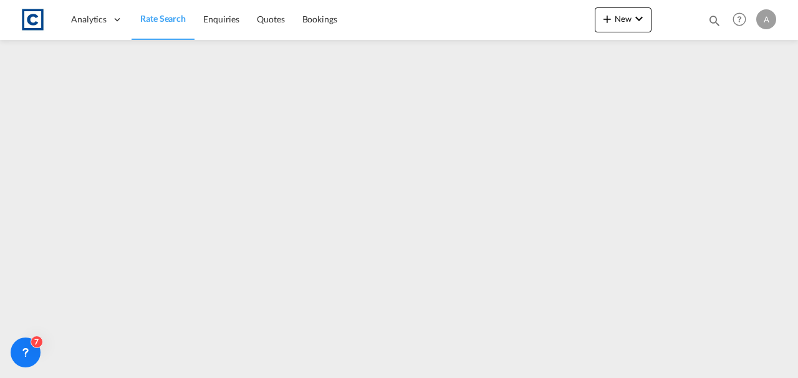
click at [170, 21] on span "Rate Search" at bounding box center [163, 18] width 46 height 11
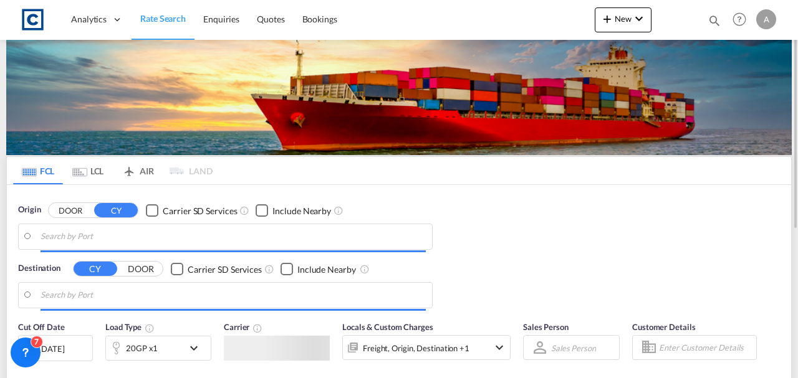
type input "GB-PR6, Chorley"
type input "Haiphong, VNHPH"
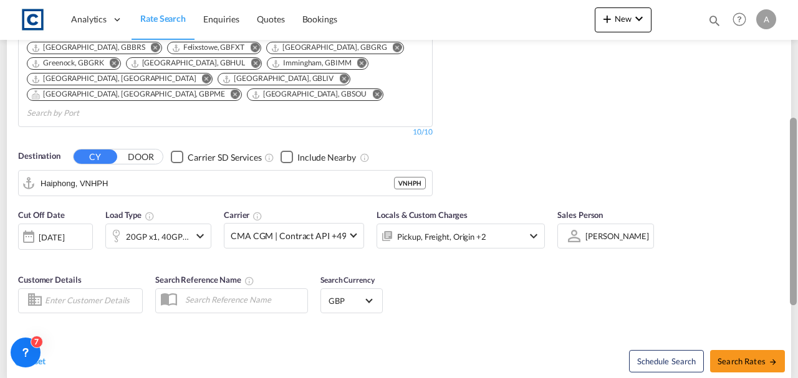
drag, startPoint x: 796, startPoint y: 110, endPoint x: 796, endPoint y: 230, distance: 120.3
click at [796, 230] on div at bounding box center [793, 212] width 7 height 188
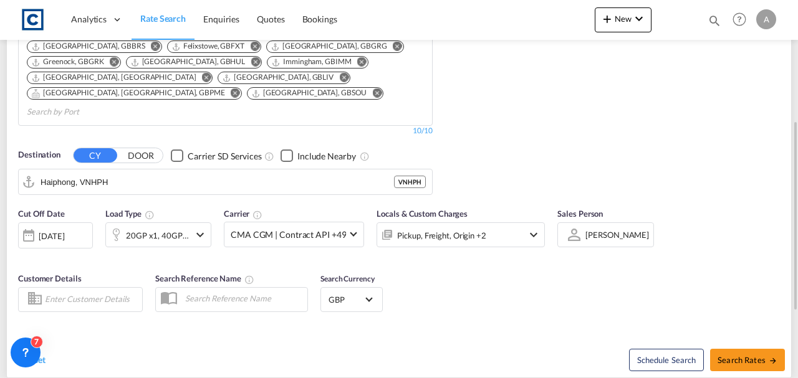
click at [64, 231] on div "[DATE]" at bounding box center [52, 236] width 26 height 11
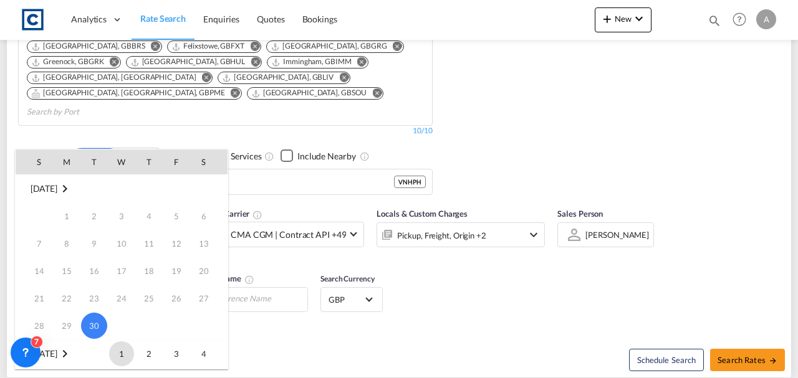
click at [120, 349] on span "1" at bounding box center [121, 354] width 25 height 25
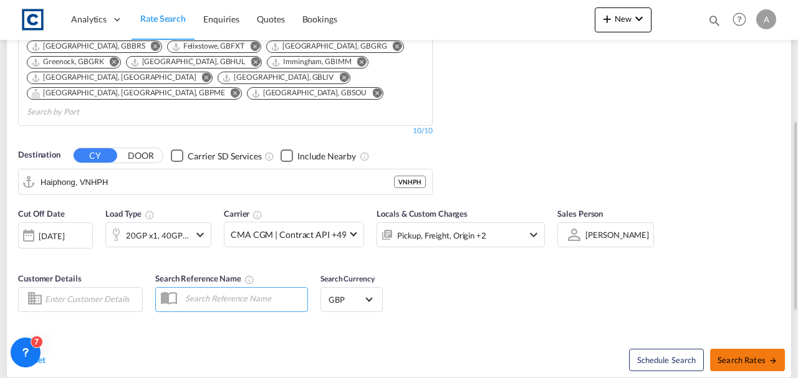
click at [728, 349] on button "Search Rates" at bounding box center [747, 360] width 75 height 22
type input "PR6 to VNHPH / [DATE]"
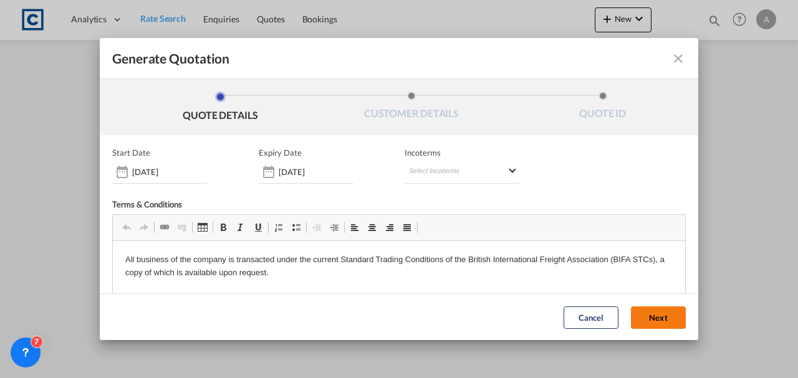
click at [641, 316] on button "Next" at bounding box center [658, 317] width 55 height 22
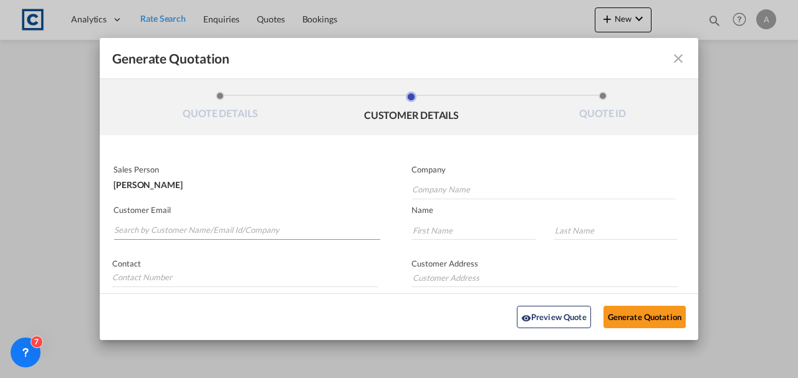
click at [145, 229] on input "Search by Customer Name/Email Id/Company" at bounding box center [247, 230] width 266 height 19
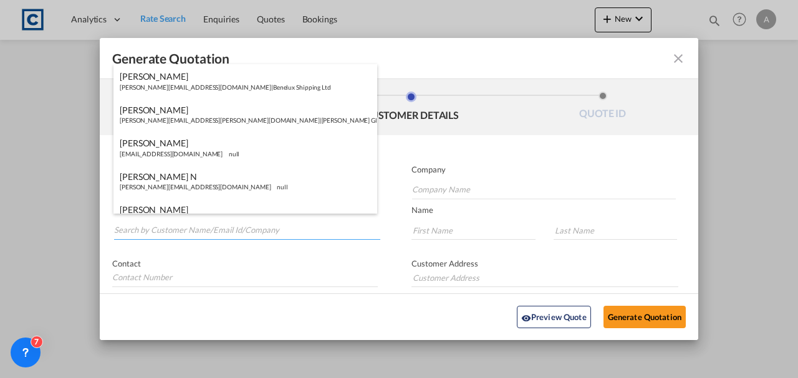
paste input "[EMAIL_ADDRESS][DOMAIN_NAME]"
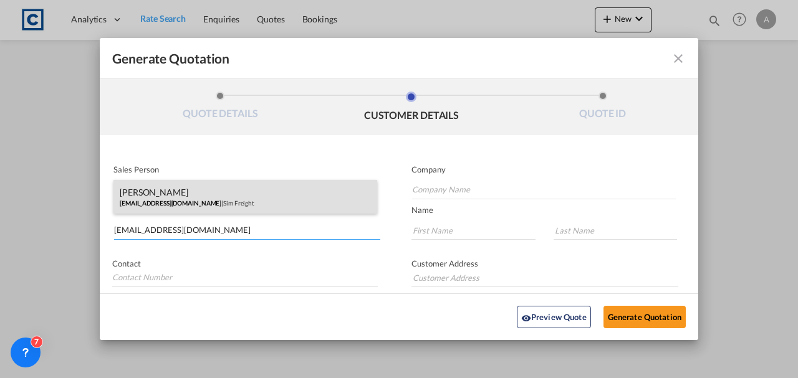
type input "[EMAIL_ADDRESS][DOMAIN_NAME]"
click at [163, 201] on div "[PERSON_NAME] [EMAIL_ADDRESS][DOMAIN_NAME] | Sim Freight" at bounding box center [245, 197] width 264 height 34
type input "Sim Freight"
type input "[PERSON_NAME]"
type input "Haiphong"
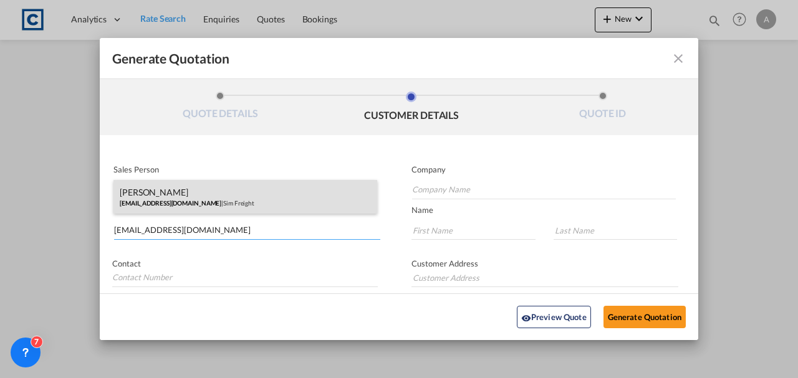
type input "0203 137 1093"
type input "[STREET_ADDRESS]"
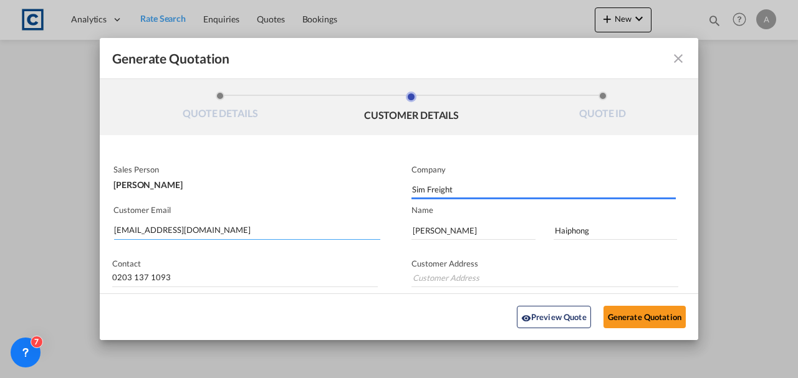
type input "[STREET_ADDRESS]"
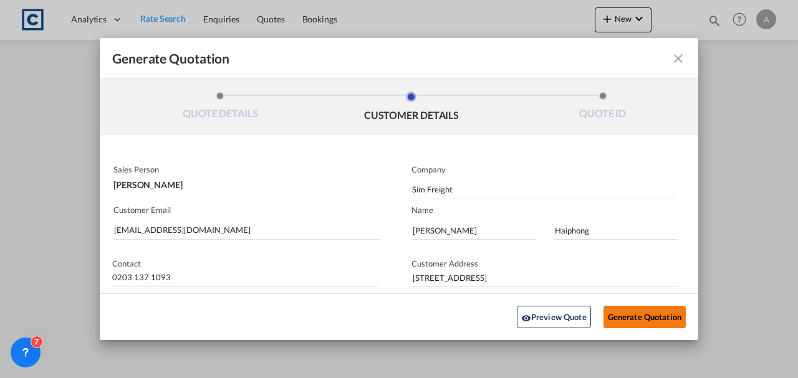
click at [630, 313] on button "Generate Quotation" at bounding box center [645, 317] width 82 height 22
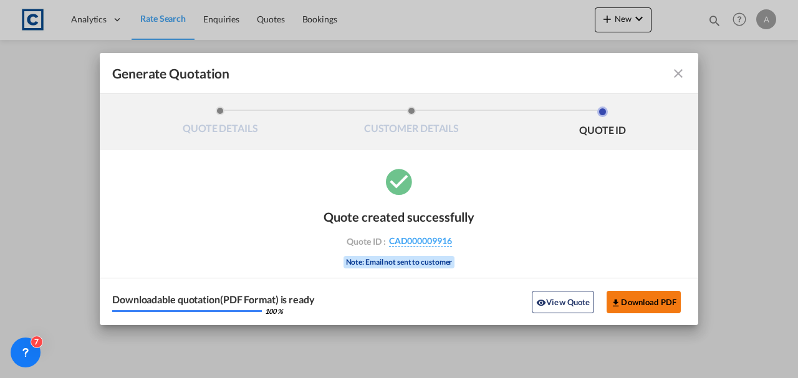
click at [632, 301] on button "Download PDF" at bounding box center [644, 302] width 74 height 22
